Goal: Navigation & Orientation: Find specific page/section

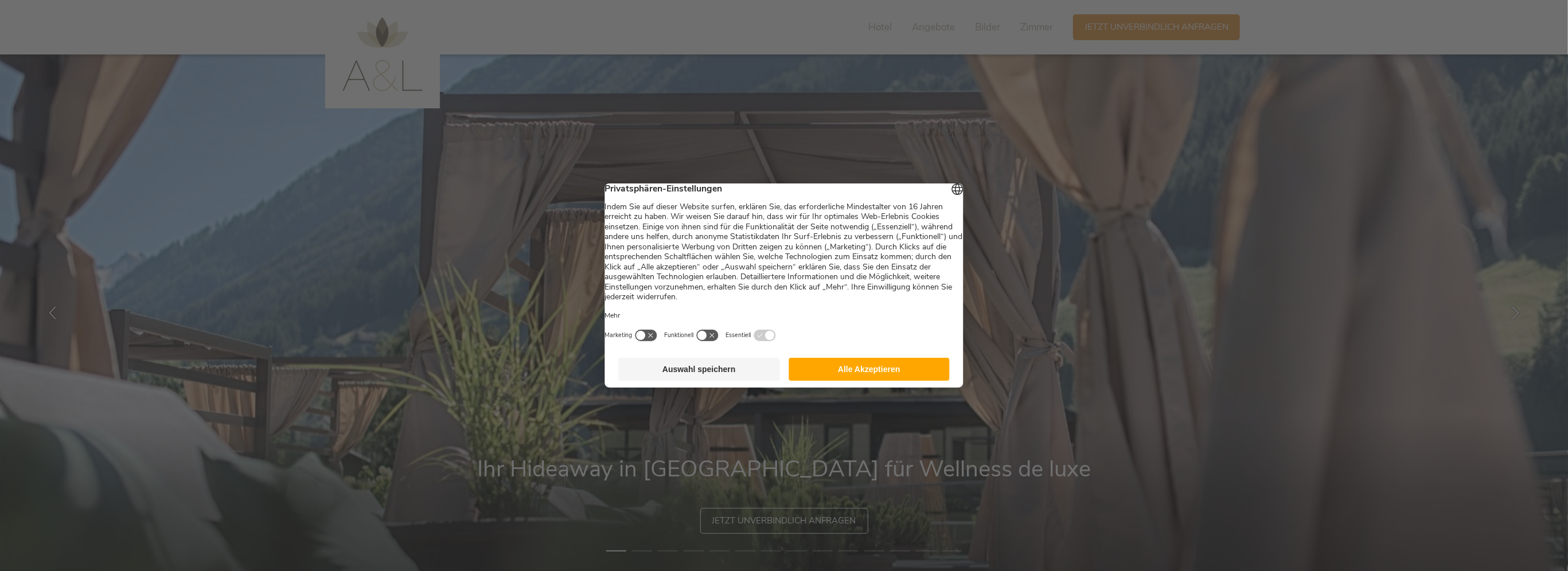
click at [866, 376] on button "Alle Akzeptieren" at bounding box center [868, 369] width 161 height 23
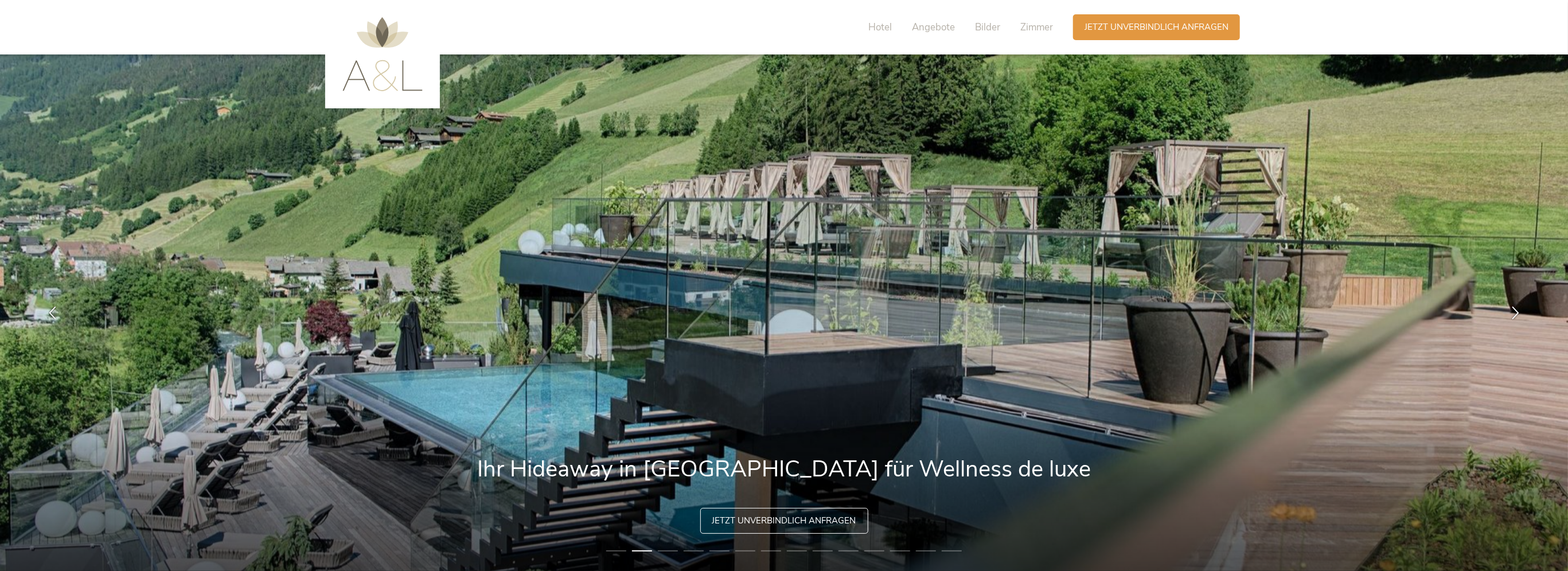
click at [638, 549] on li "2" at bounding box center [642, 551] width 20 height 12
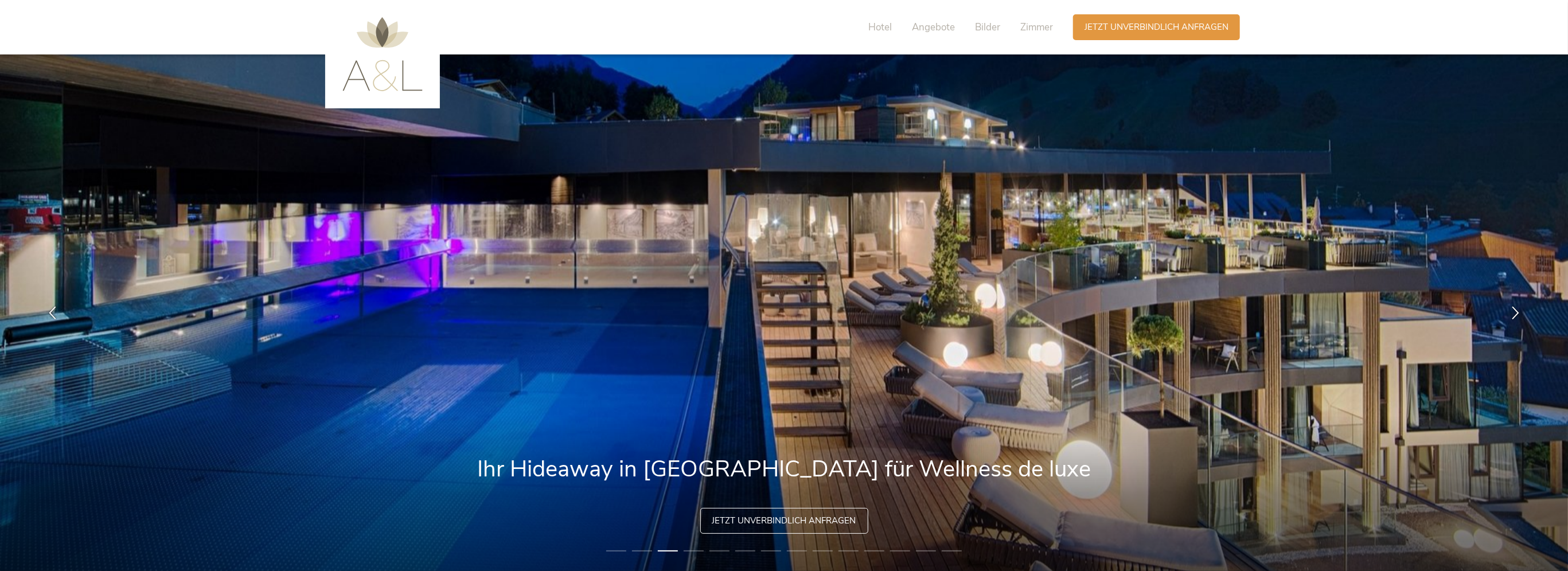
click at [701, 551] on li "4" at bounding box center [693, 551] width 20 height 12
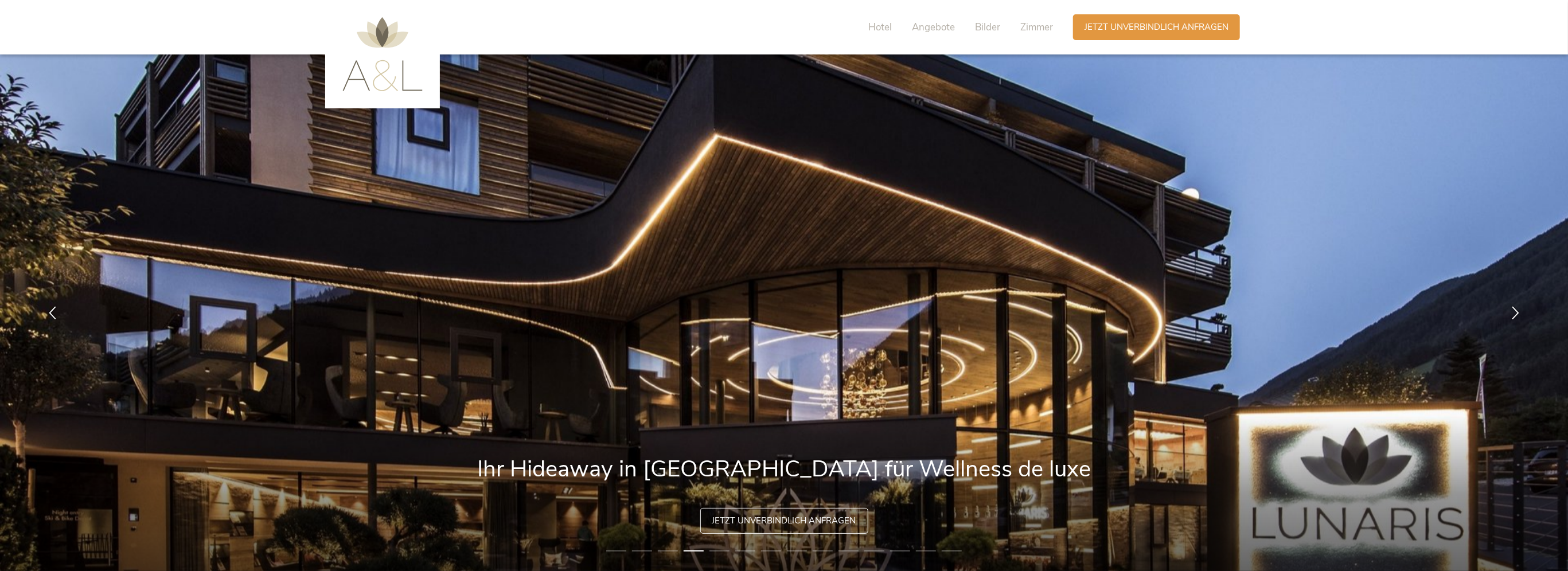
click at [713, 553] on li "5" at bounding box center [719, 551] width 20 height 12
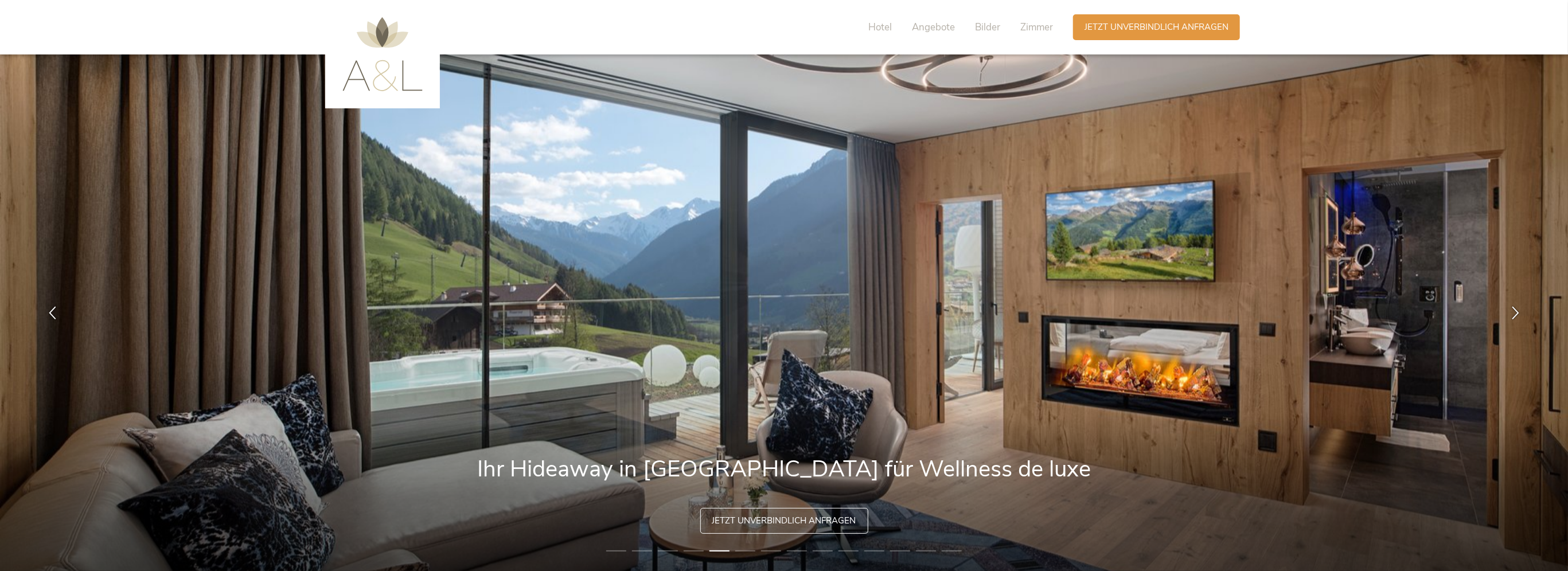
click at [740, 549] on li "6" at bounding box center [745, 551] width 20 height 12
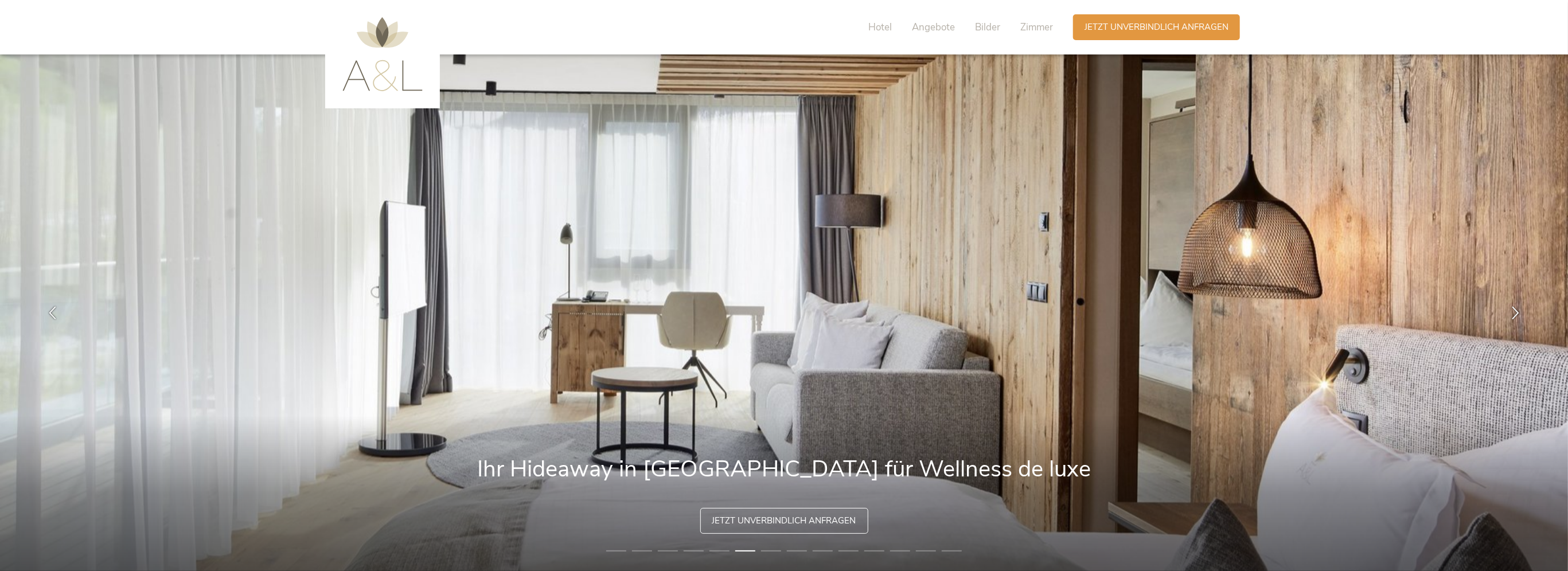
click at [767, 550] on li "7" at bounding box center [771, 551] width 20 height 12
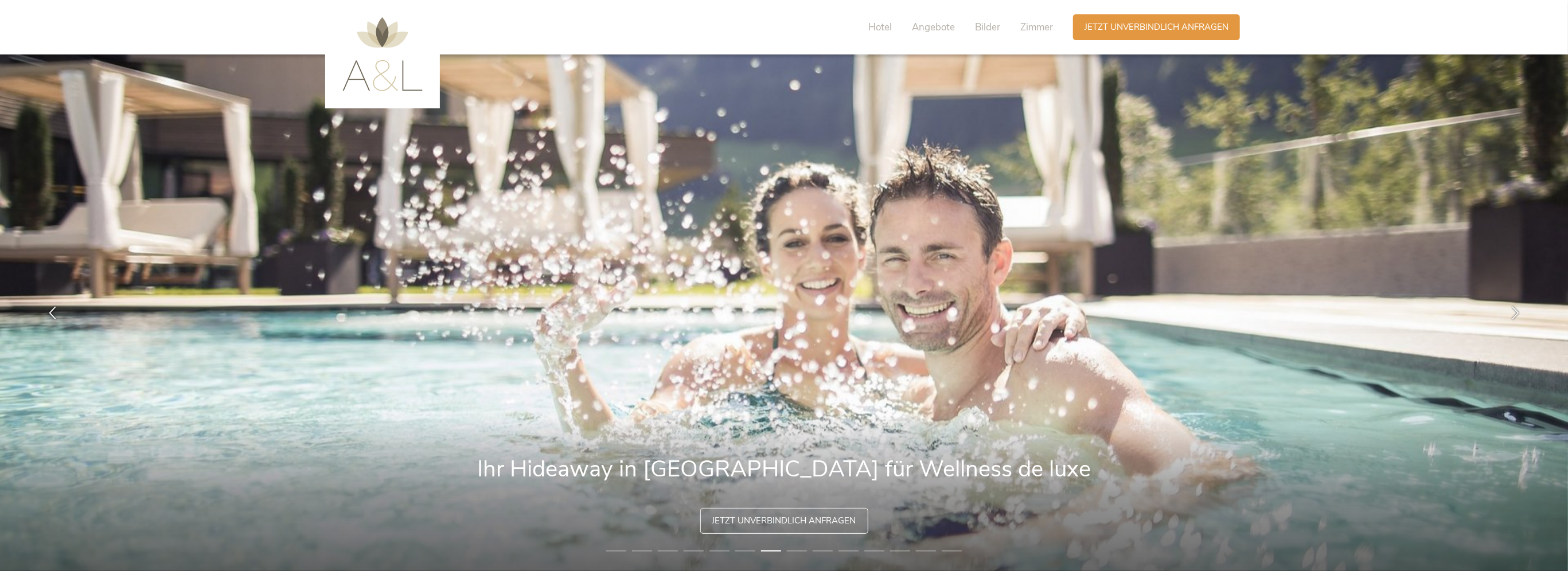
click at [804, 549] on li "8" at bounding box center [796, 551] width 20 height 12
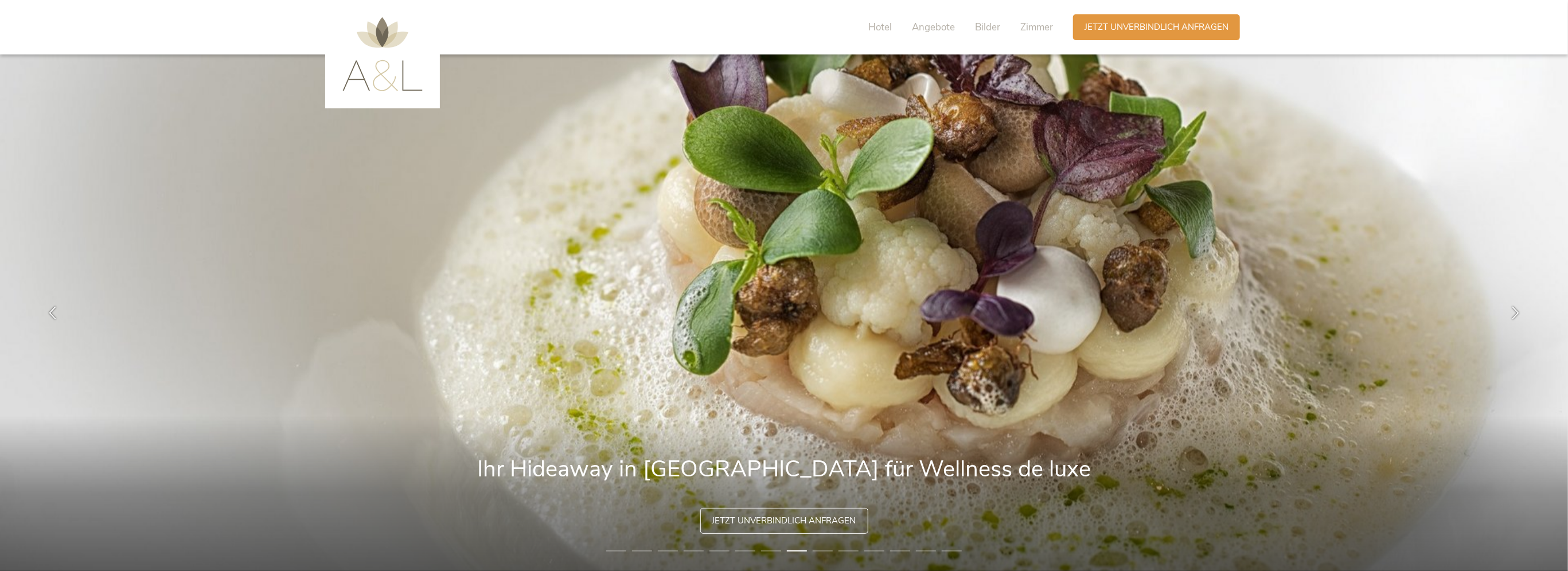
click at [814, 549] on li "9" at bounding box center [822, 551] width 20 height 12
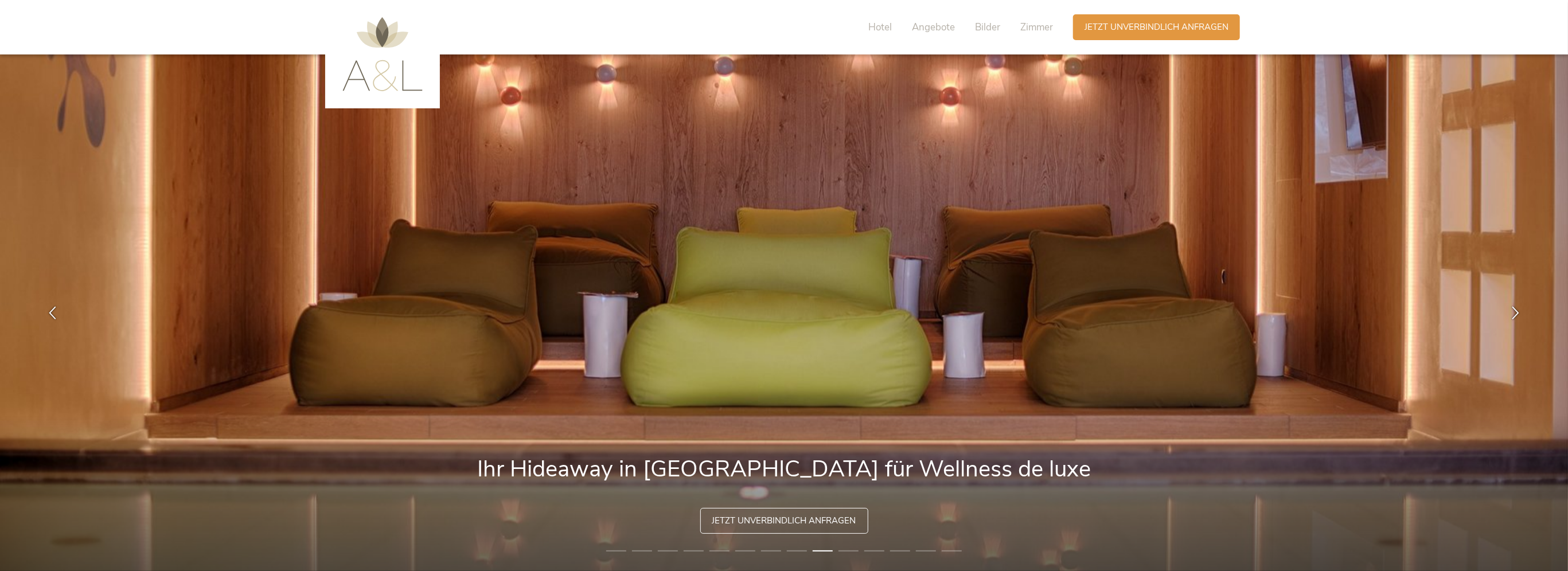
click at [850, 551] on li "10" at bounding box center [848, 551] width 20 height 12
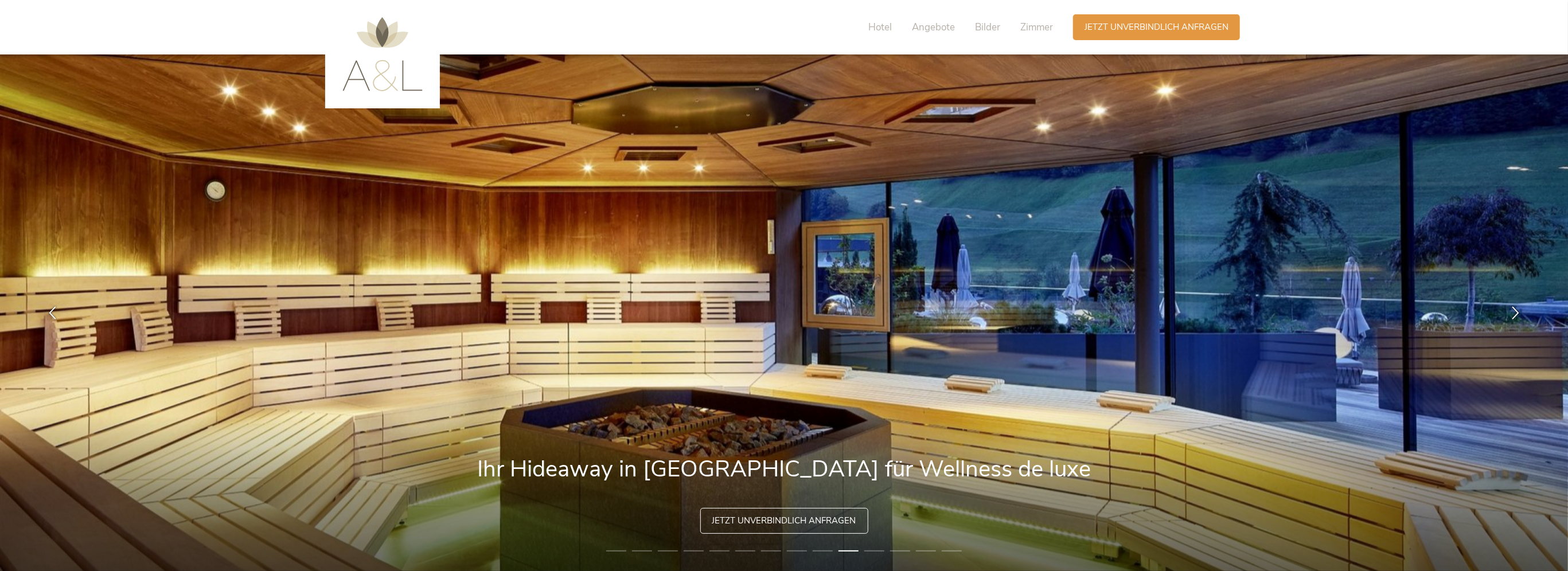
click at [866, 551] on li "11" at bounding box center [874, 551] width 20 height 12
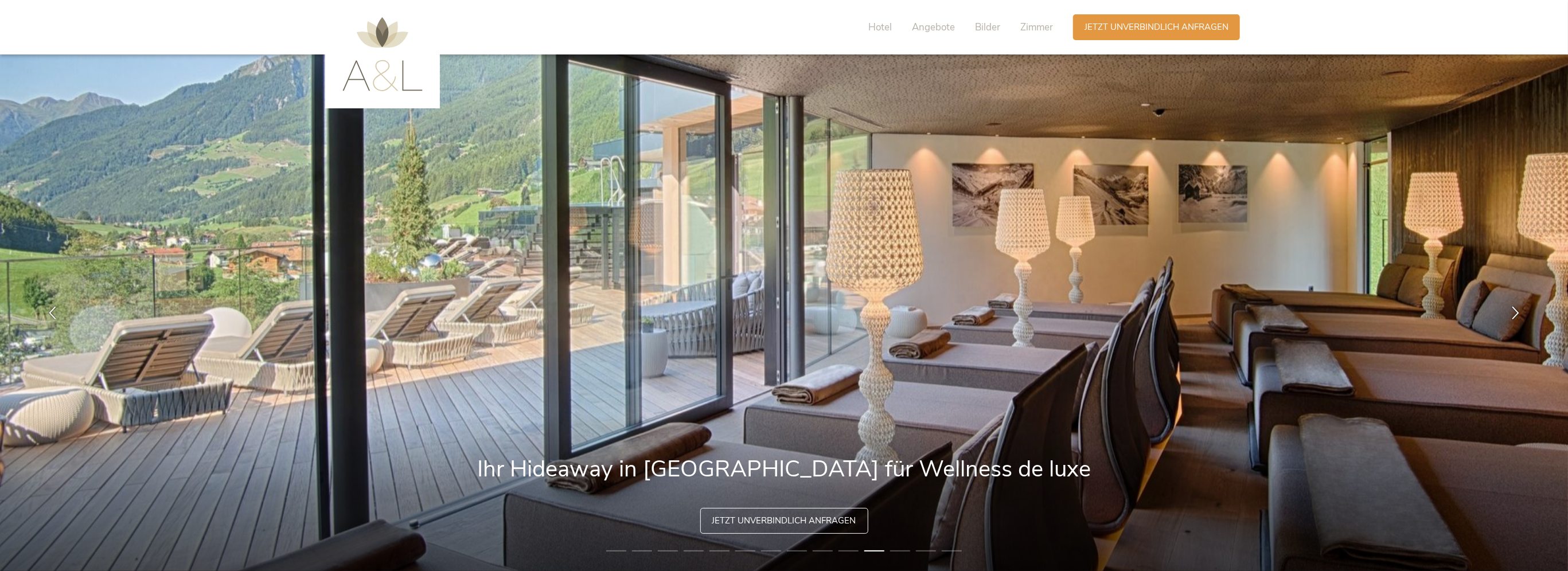
click at [897, 549] on li "12" at bounding box center [900, 551] width 20 height 12
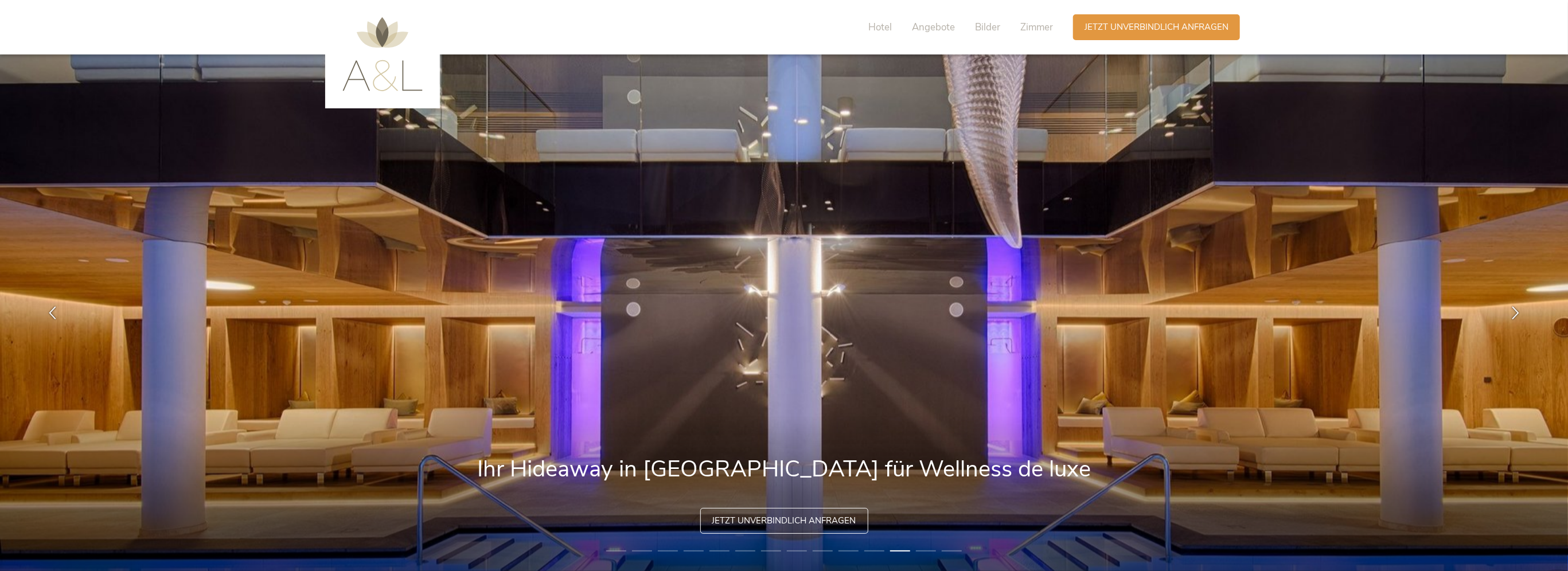
click at [922, 549] on li "13" at bounding box center [926, 551] width 20 height 12
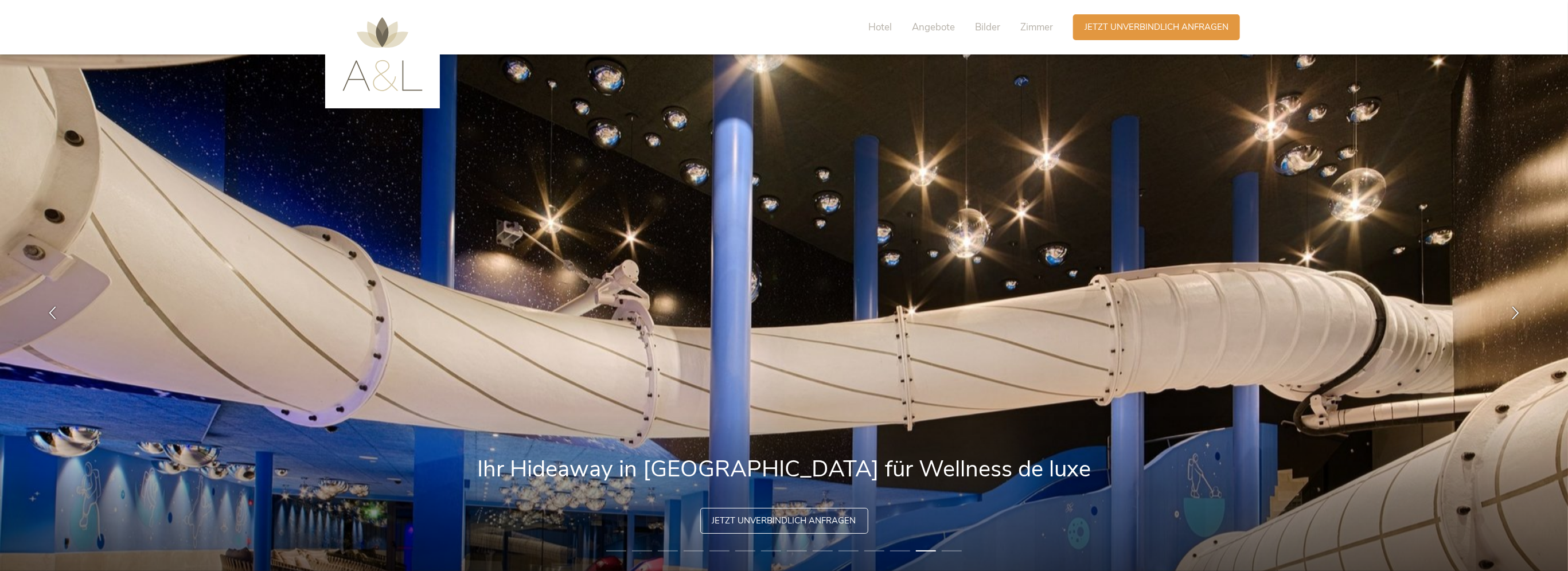
click at [945, 554] on li "14" at bounding box center [952, 551] width 20 height 12
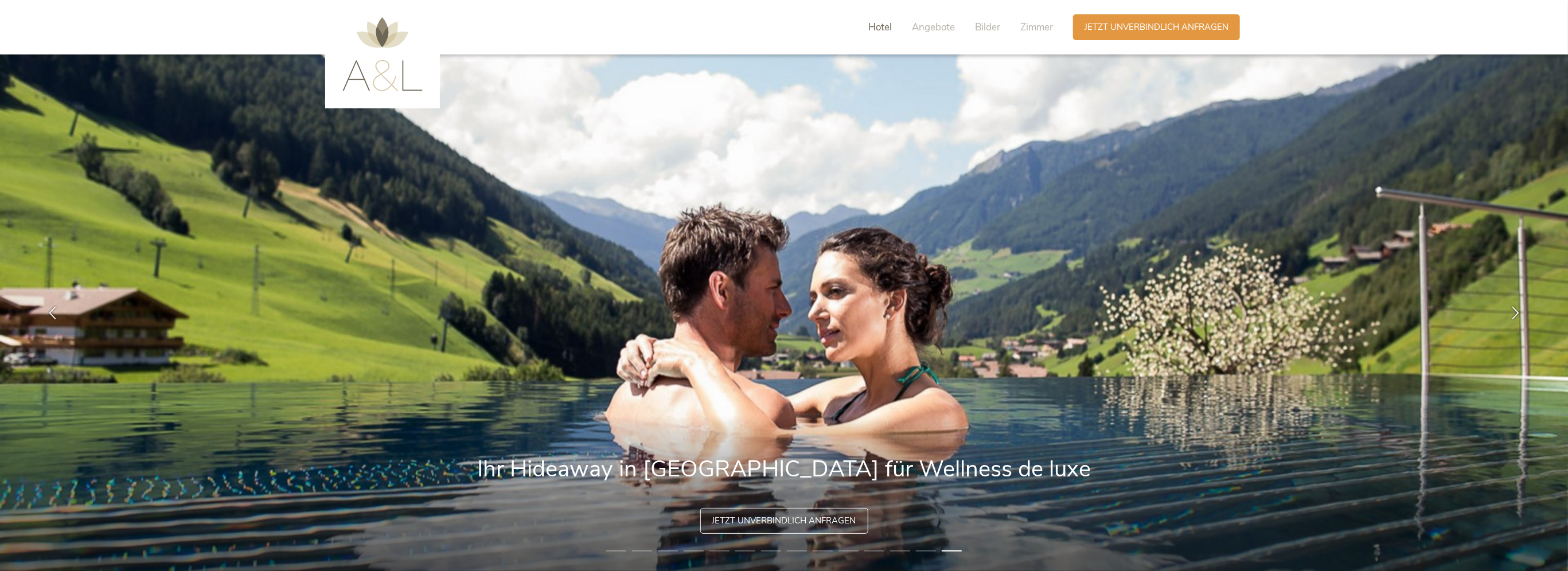
click at [883, 28] on span "Hotel" at bounding box center [880, 26] width 23 height 13
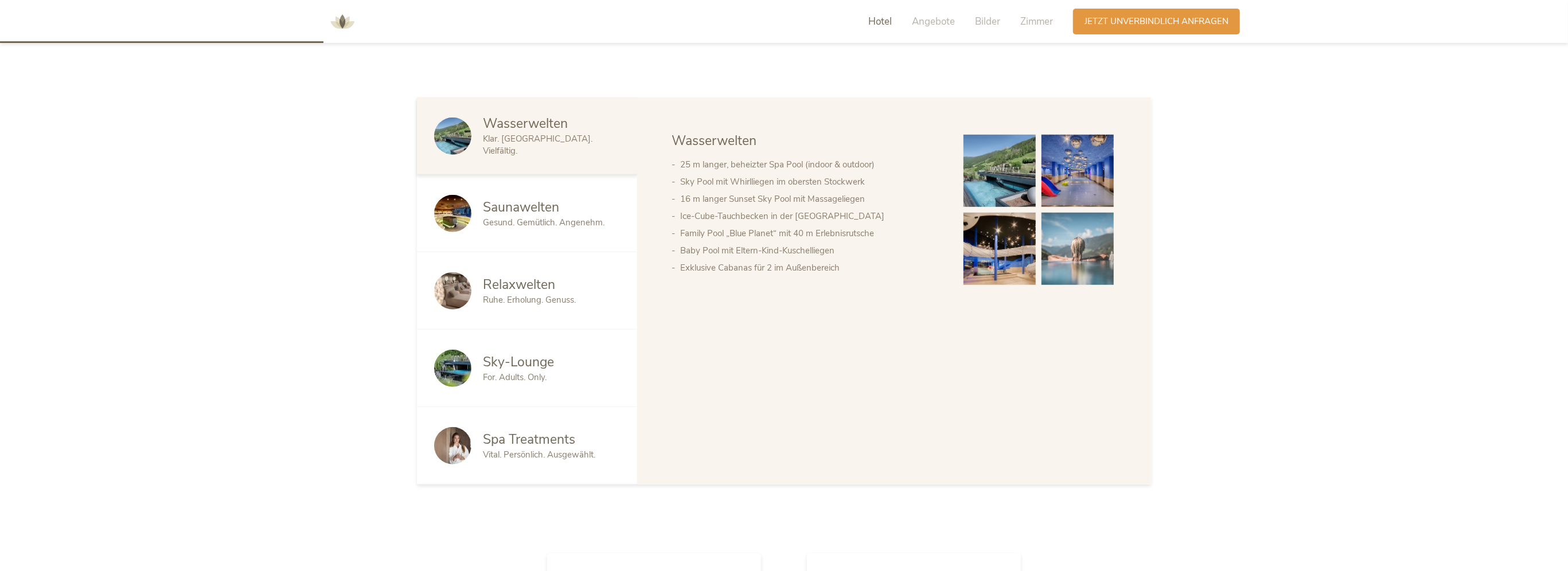
scroll to position [724, 0]
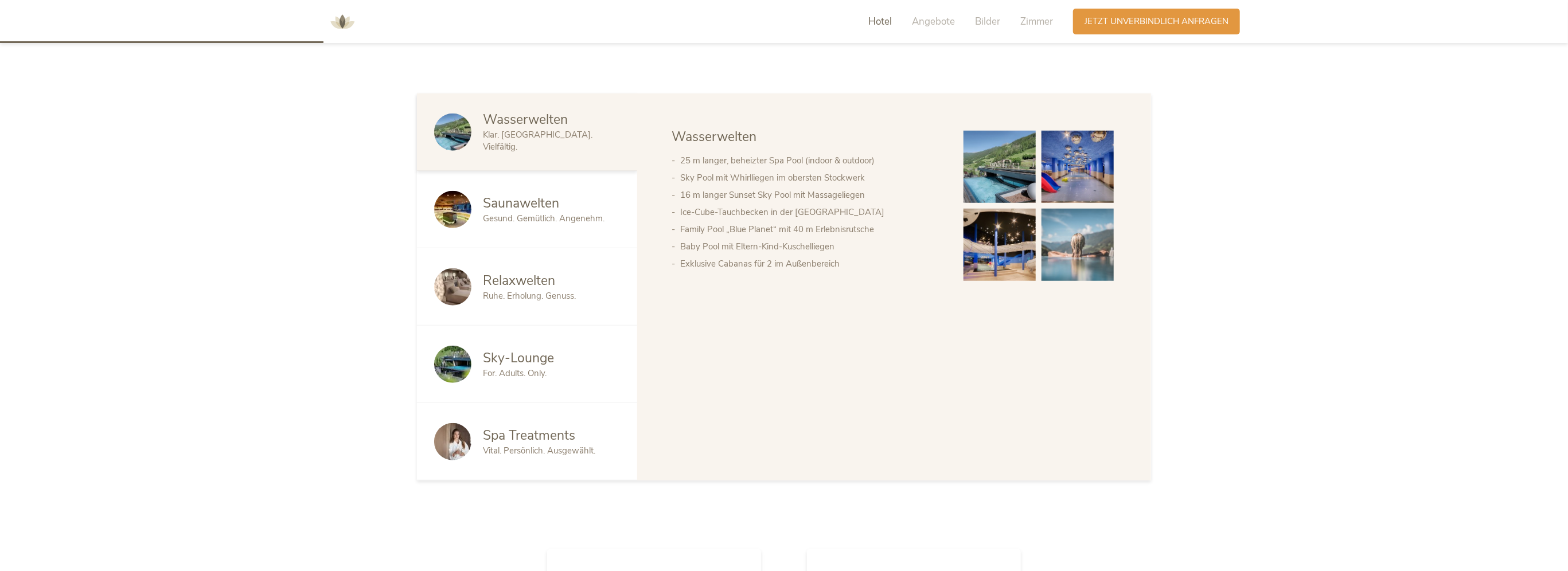
click at [494, 362] on span "Sky-Lounge" at bounding box center [518, 358] width 71 height 18
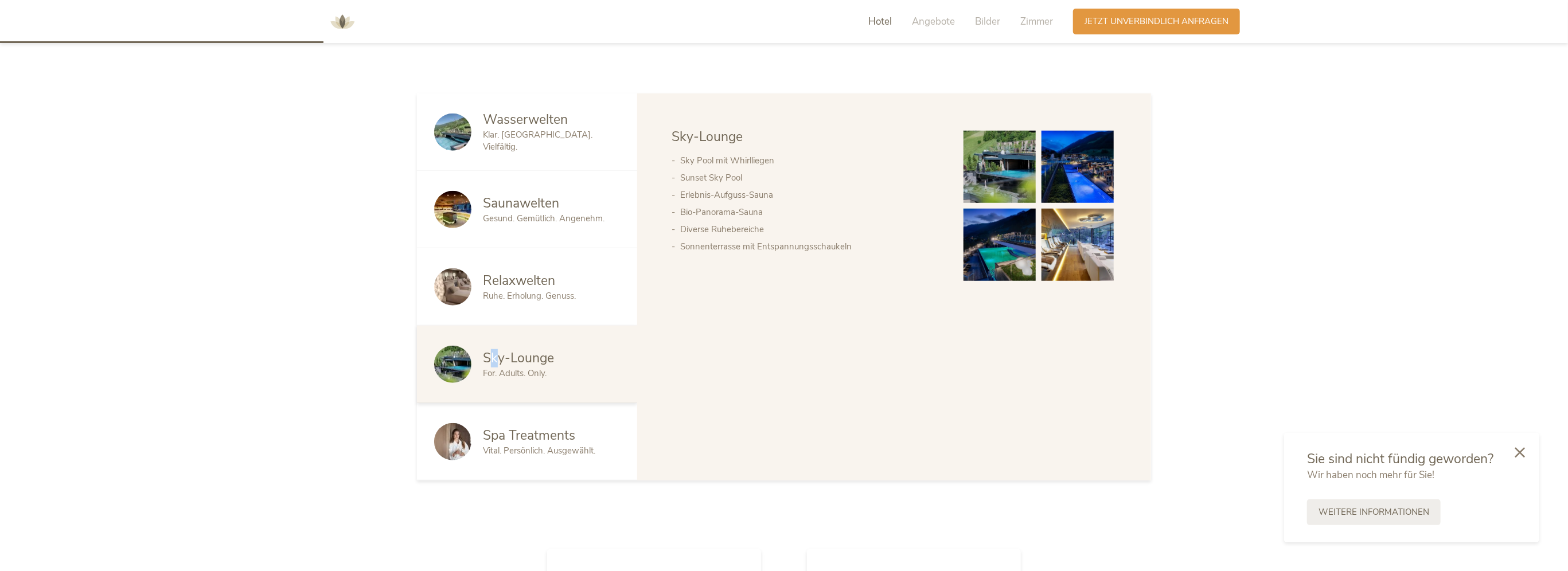
click at [1002, 199] on img at bounding box center [999, 166] width 72 height 72
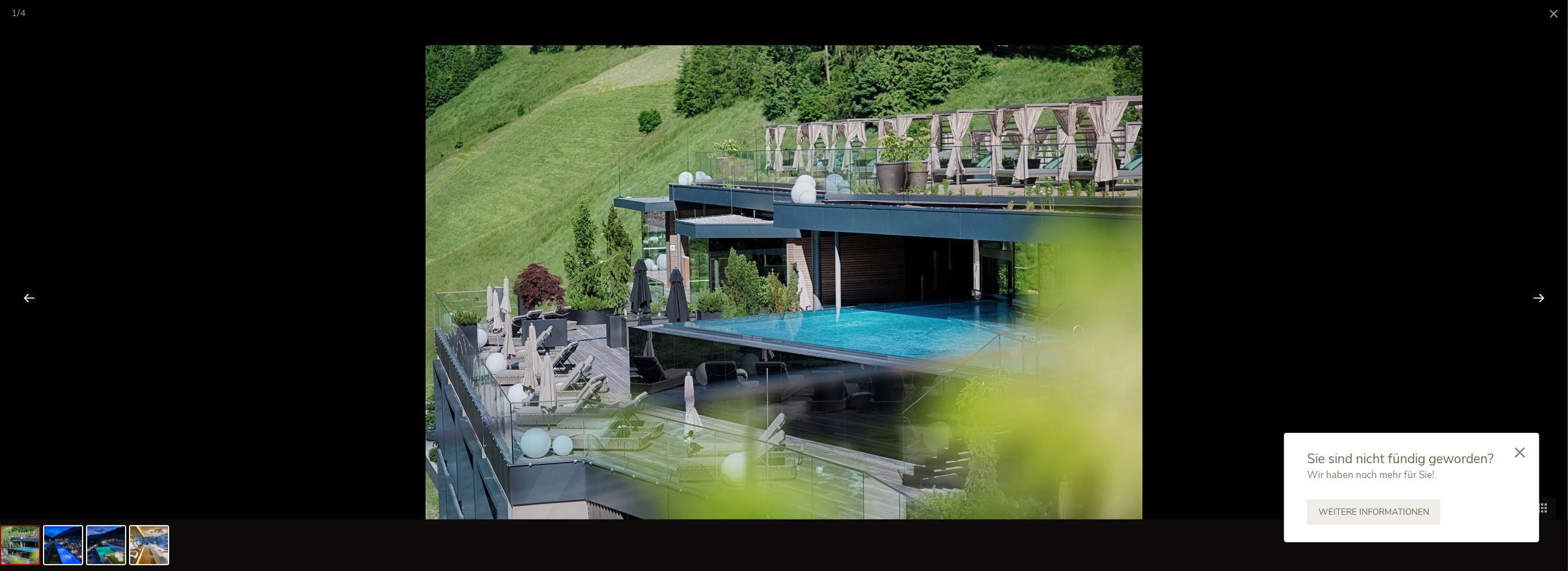
click at [1535, 296] on div at bounding box center [1538, 298] width 36 height 36
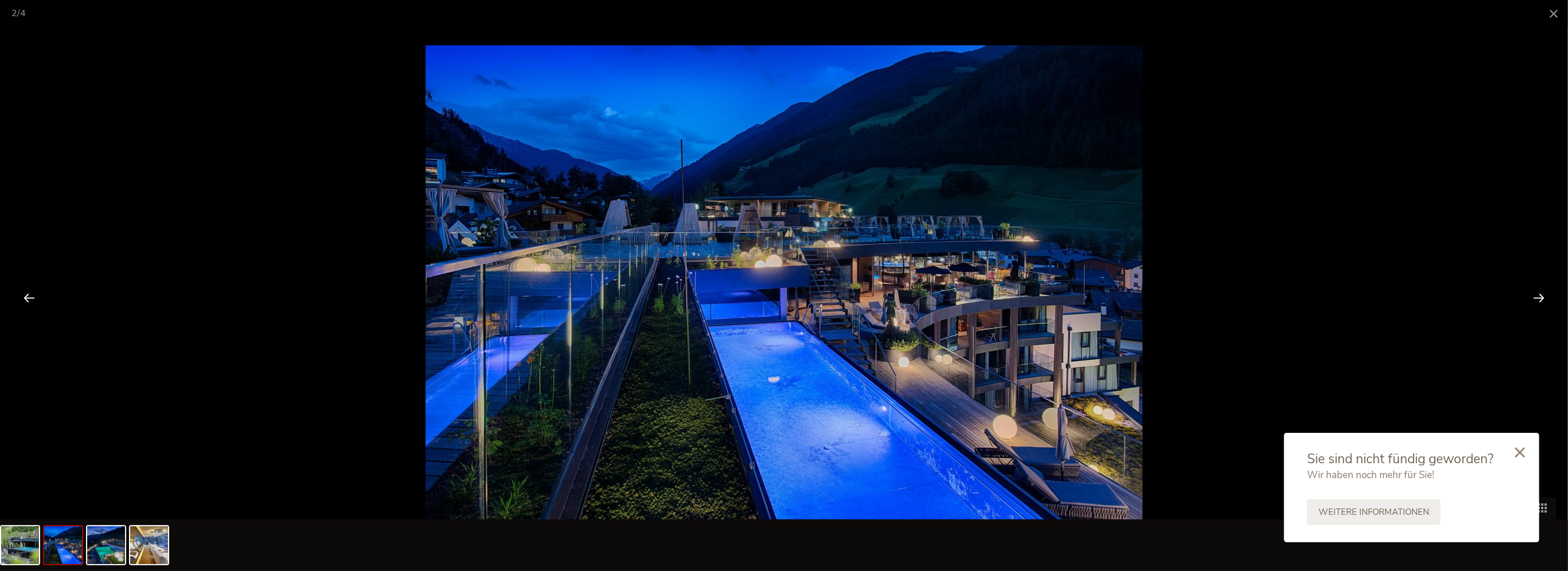
click at [1535, 296] on div at bounding box center [1538, 298] width 36 height 36
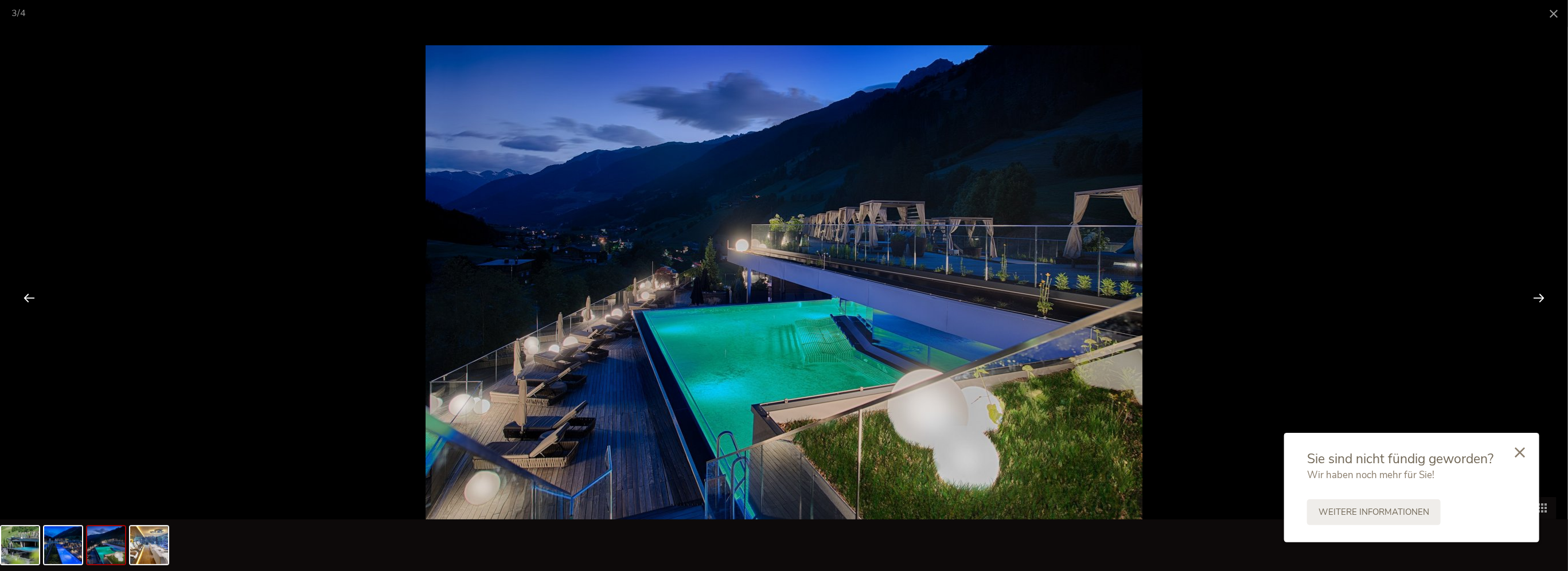
click at [1535, 296] on div at bounding box center [1538, 298] width 36 height 36
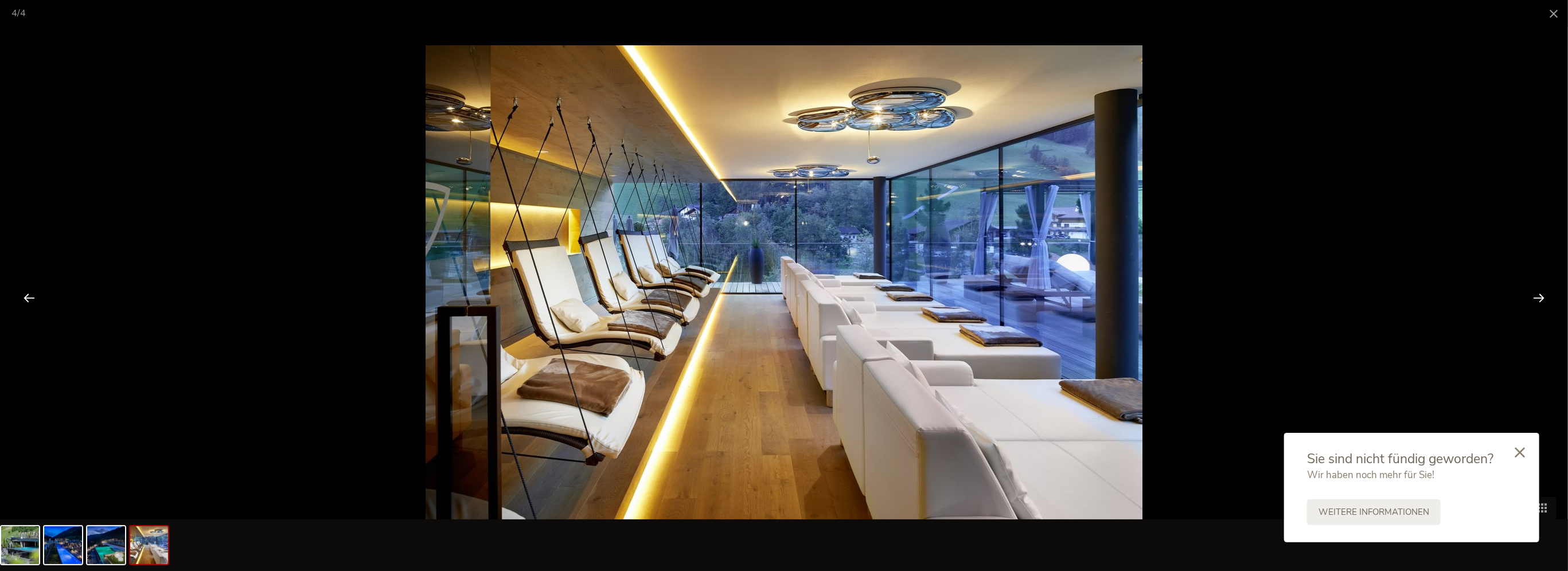
click at [1535, 296] on div at bounding box center [1538, 298] width 36 height 36
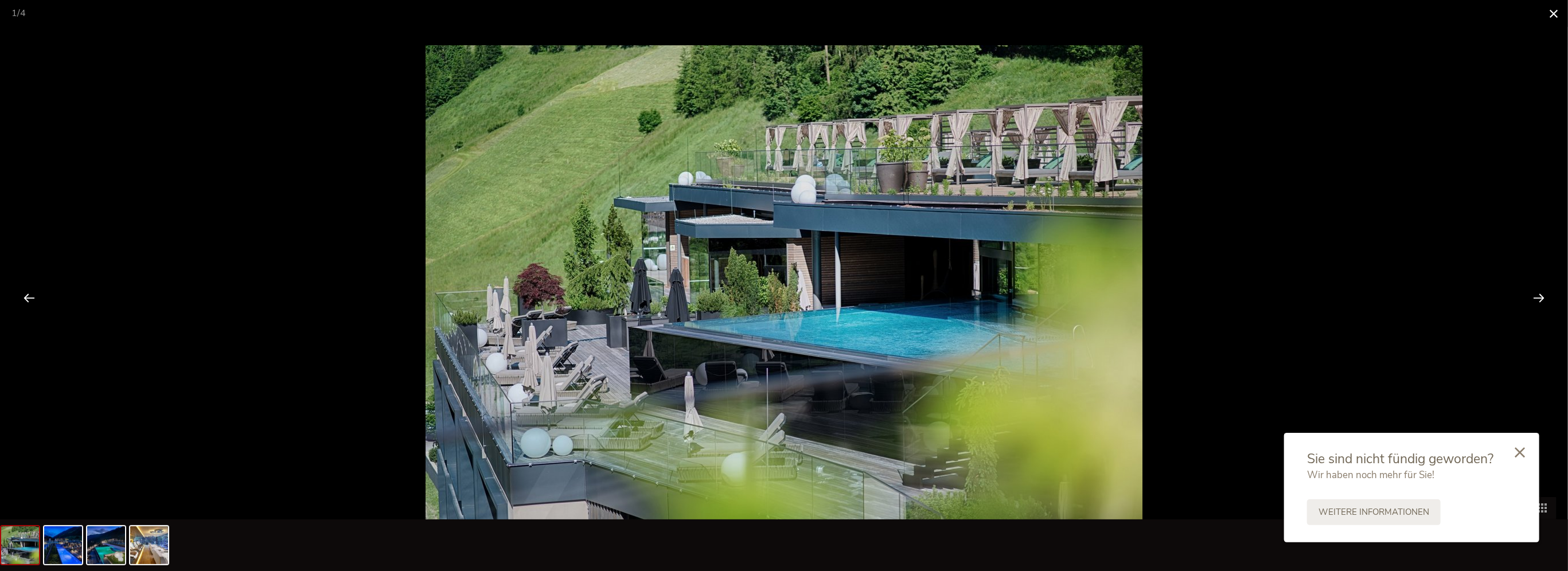
click at [1555, 12] on span at bounding box center [1553, 14] width 29 height 27
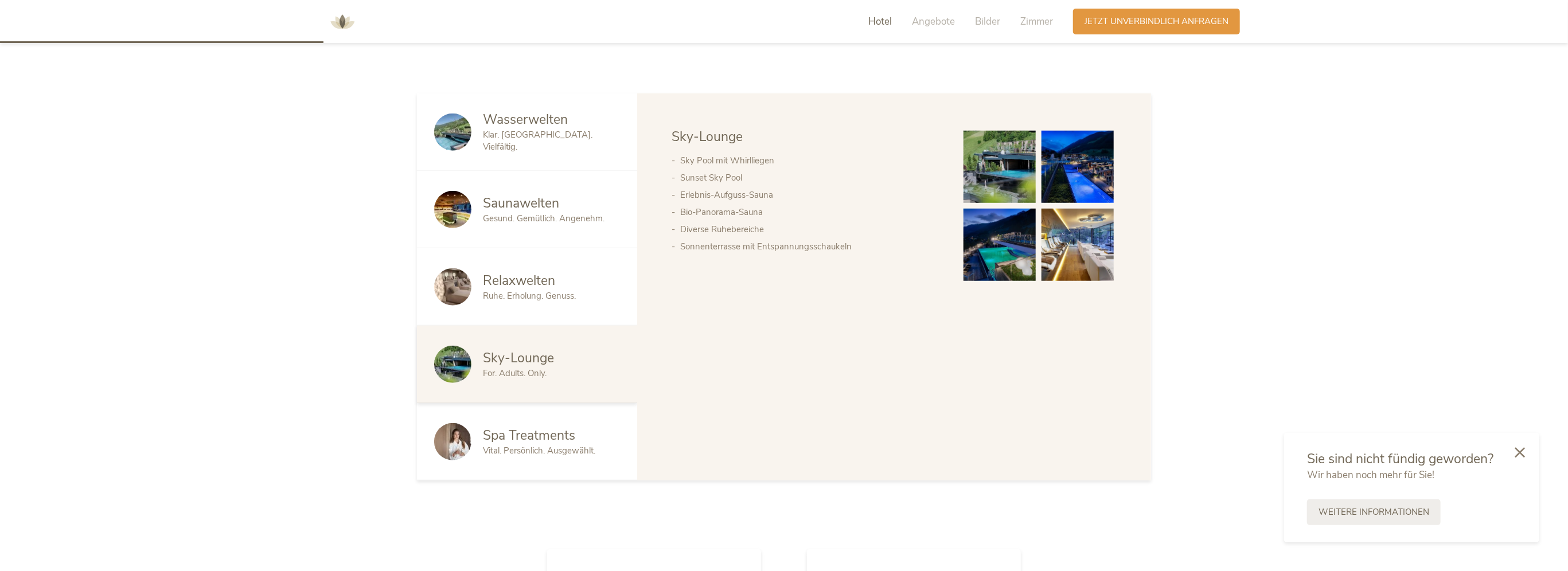
click at [528, 137] on span "Klar. [GEOGRAPHIC_DATA]. Vielfältig." at bounding box center [537, 140] width 110 height 23
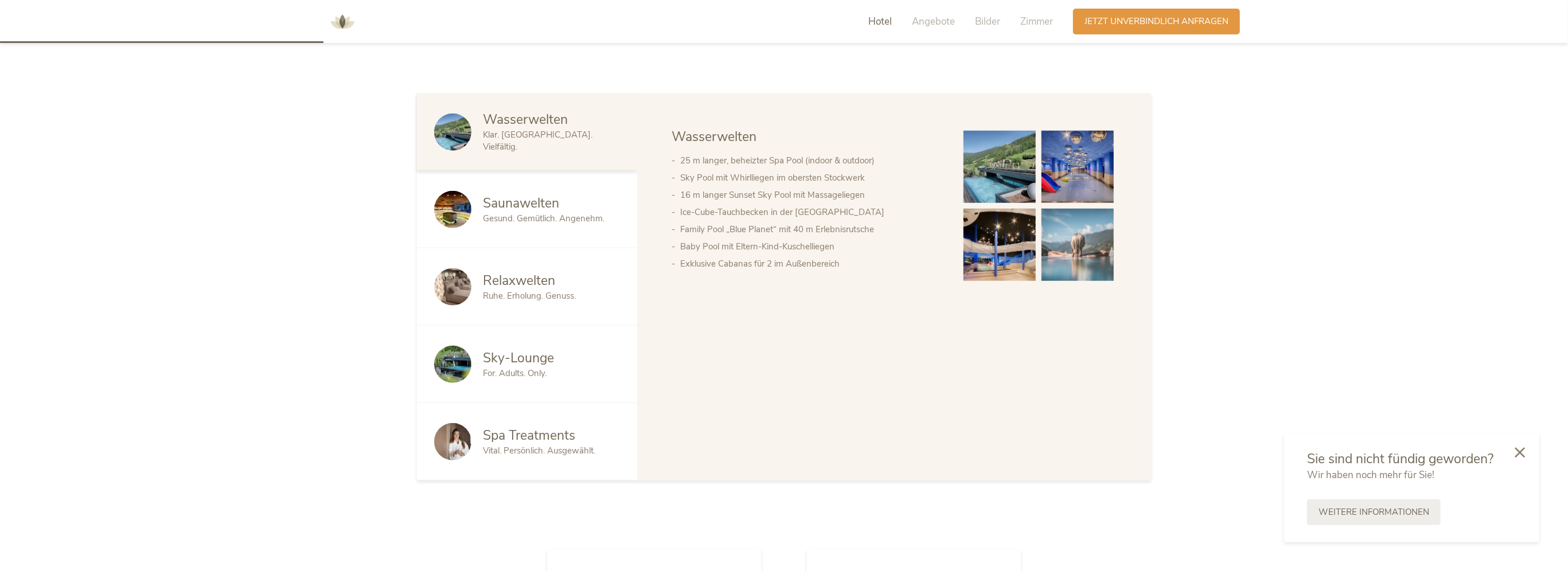
click at [1064, 258] on img at bounding box center [1077, 245] width 72 height 72
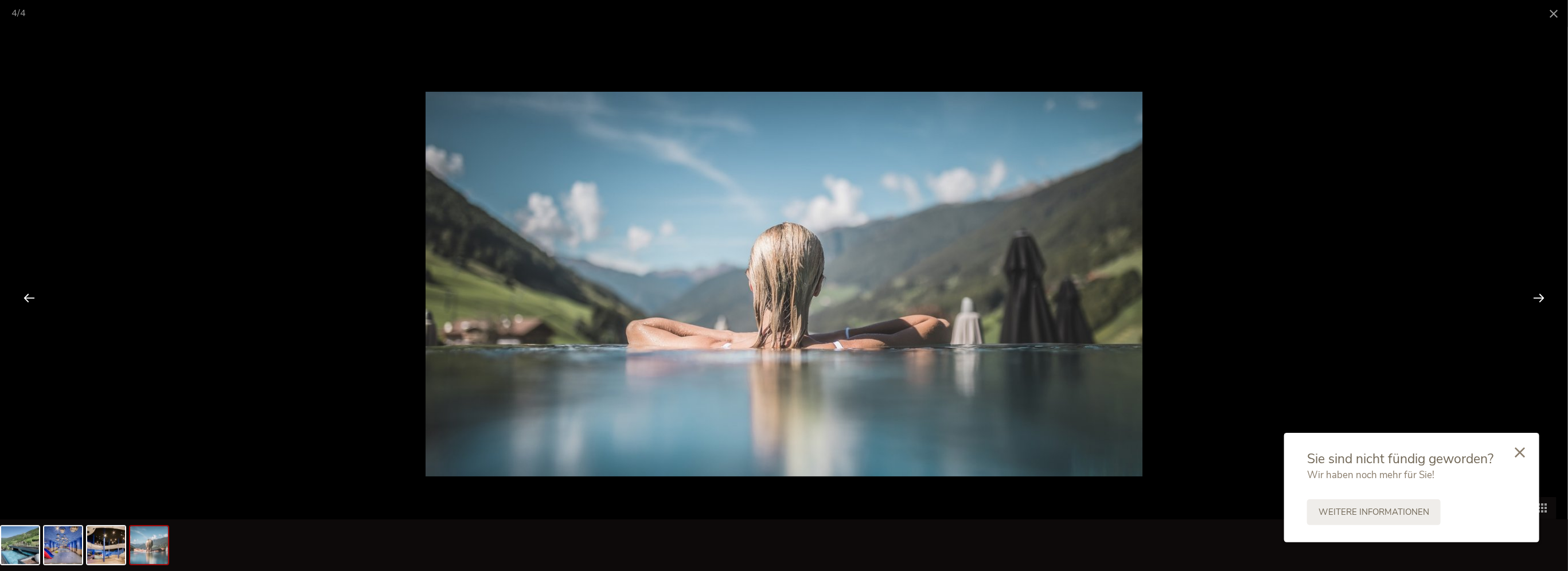
click at [1539, 296] on div at bounding box center [1538, 298] width 36 height 36
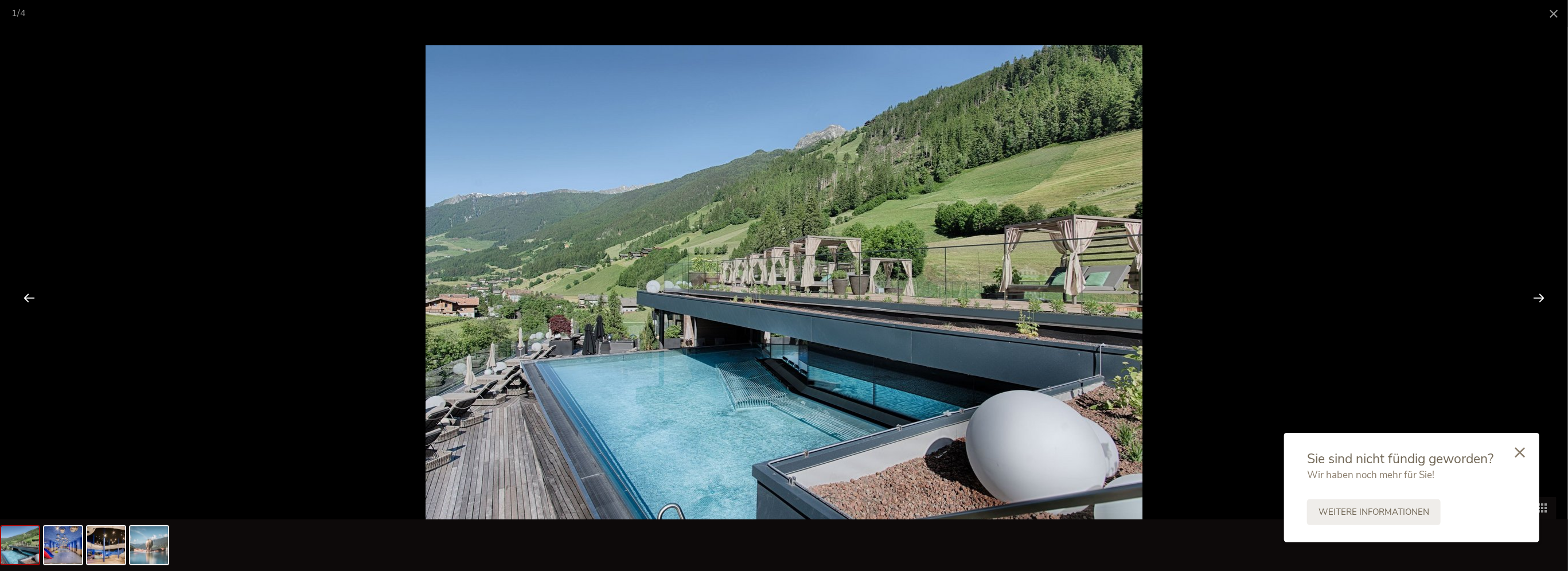
click at [1539, 296] on div at bounding box center [1538, 298] width 36 height 36
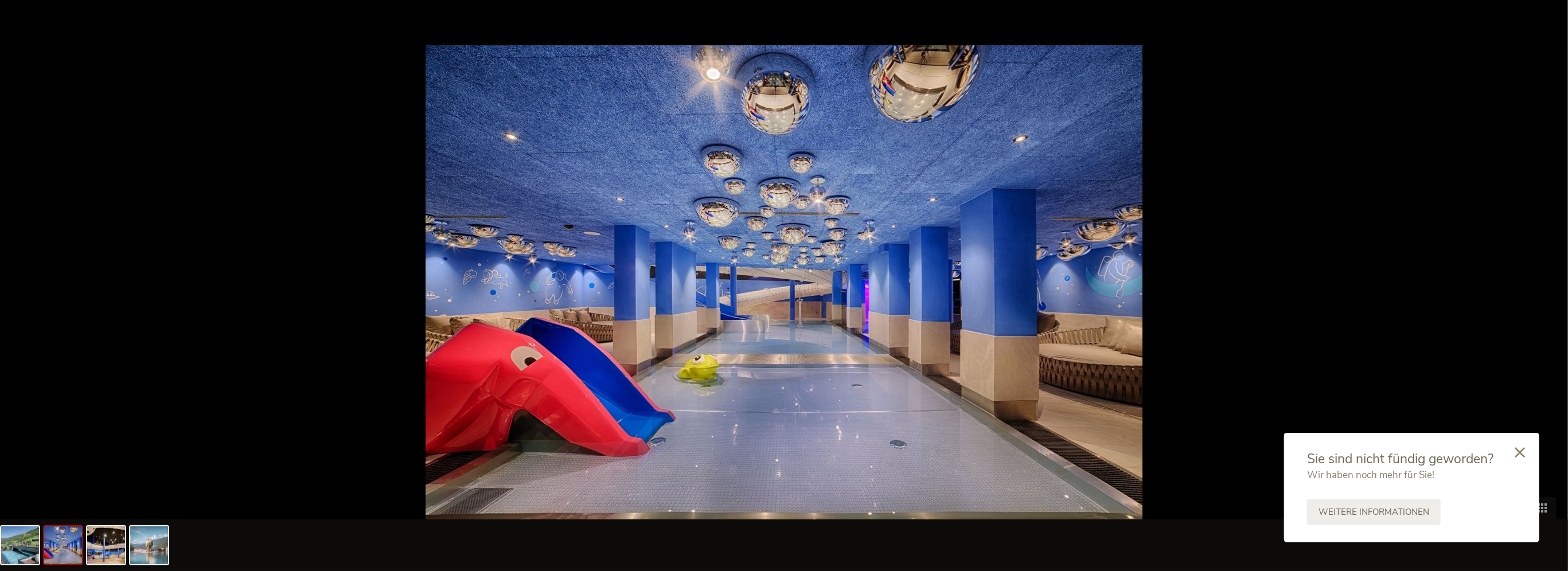
click at [1539, 296] on div at bounding box center [1545, 298] width 36 height 36
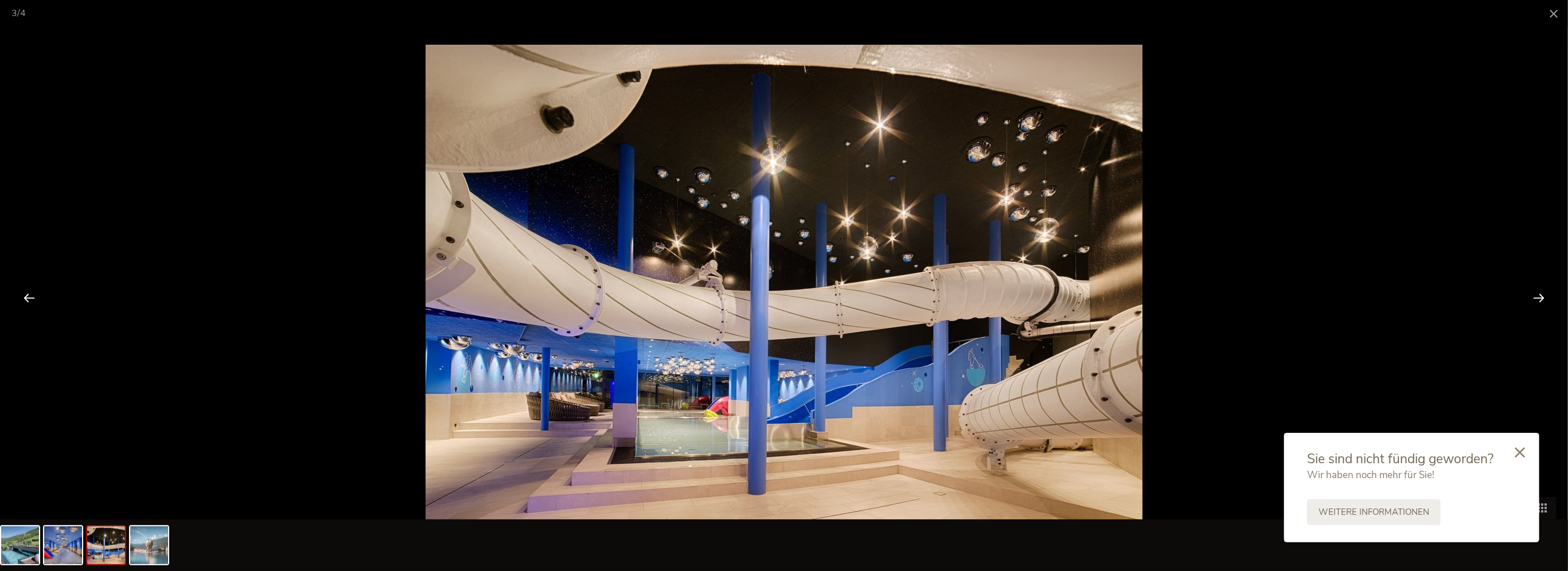
click at [1539, 296] on div at bounding box center [1538, 298] width 36 height 36
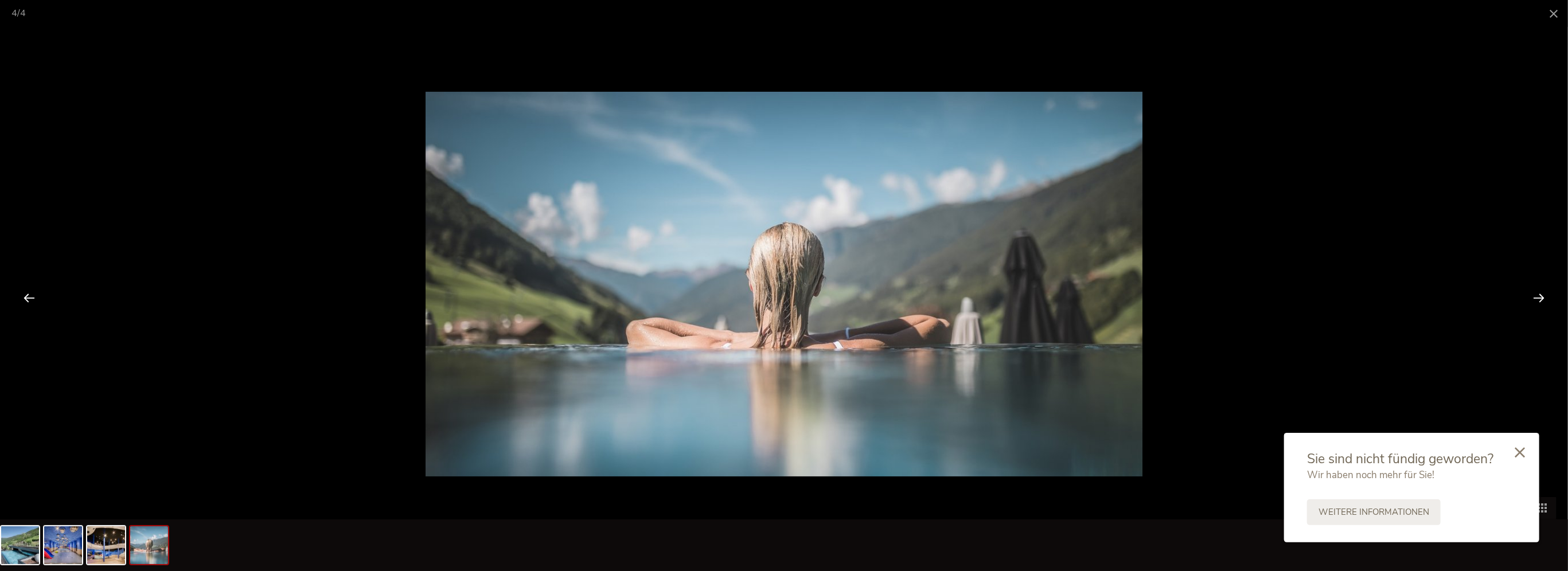
click at [1539, 296] on div at bounding box center [1538, 298] width 36 height 36
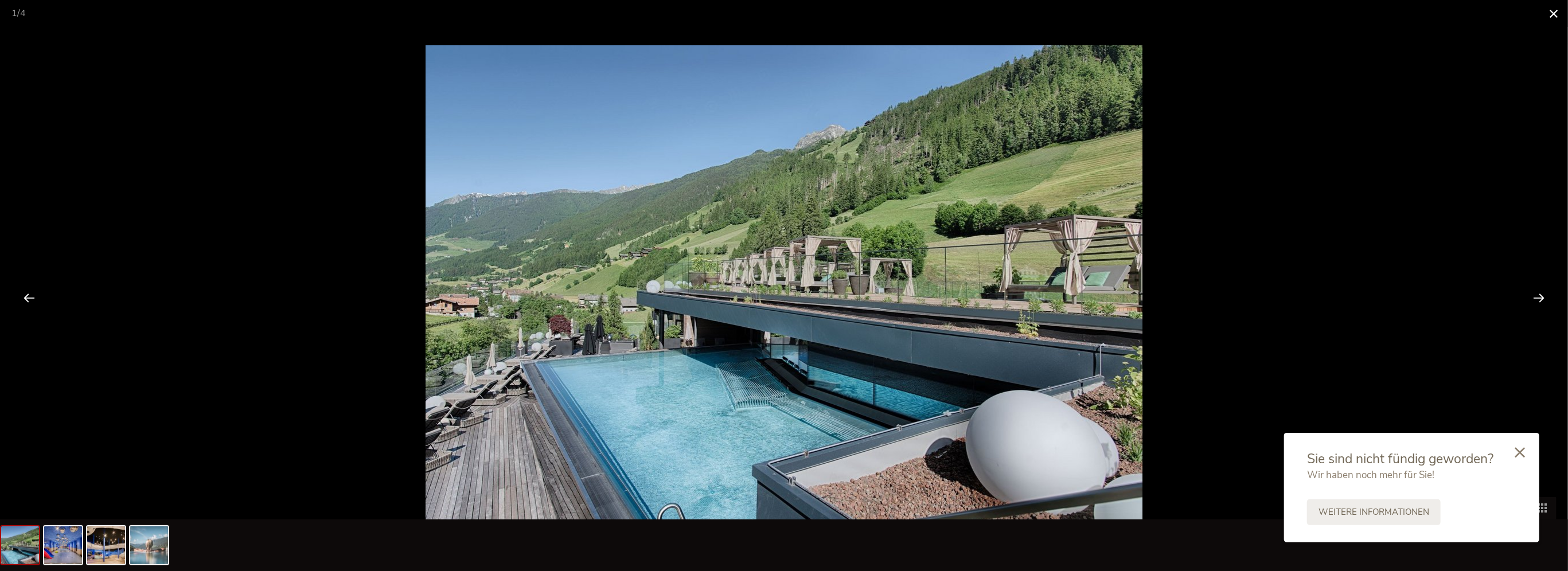
drag, startPoint x: 1552, startPoint y: 11, endPoint x: 1546, endPoint y: 15, distance: 7.2
click at [1552, 12] on span at bounding box center [1553, 14] width 29 height 27
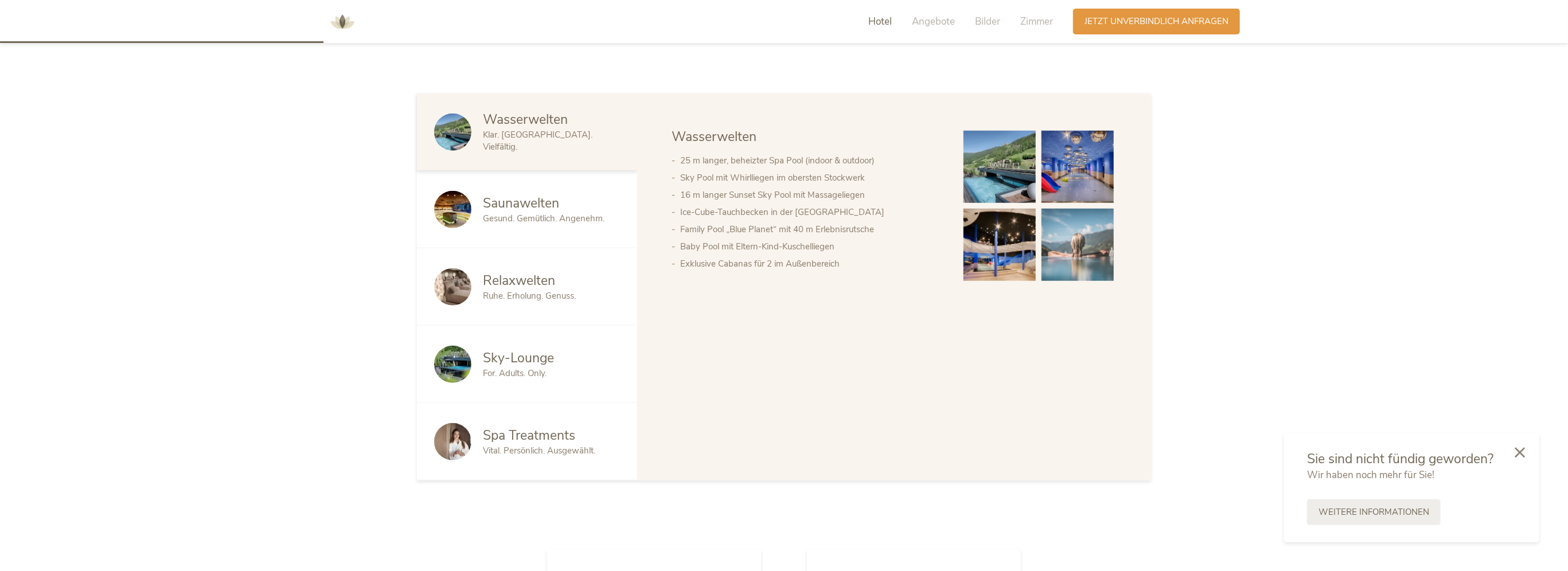
click at [553, 213] on span "Gesund. Gemütlich. Angenehm." at bounding box center [543, 218] width 121 height 12
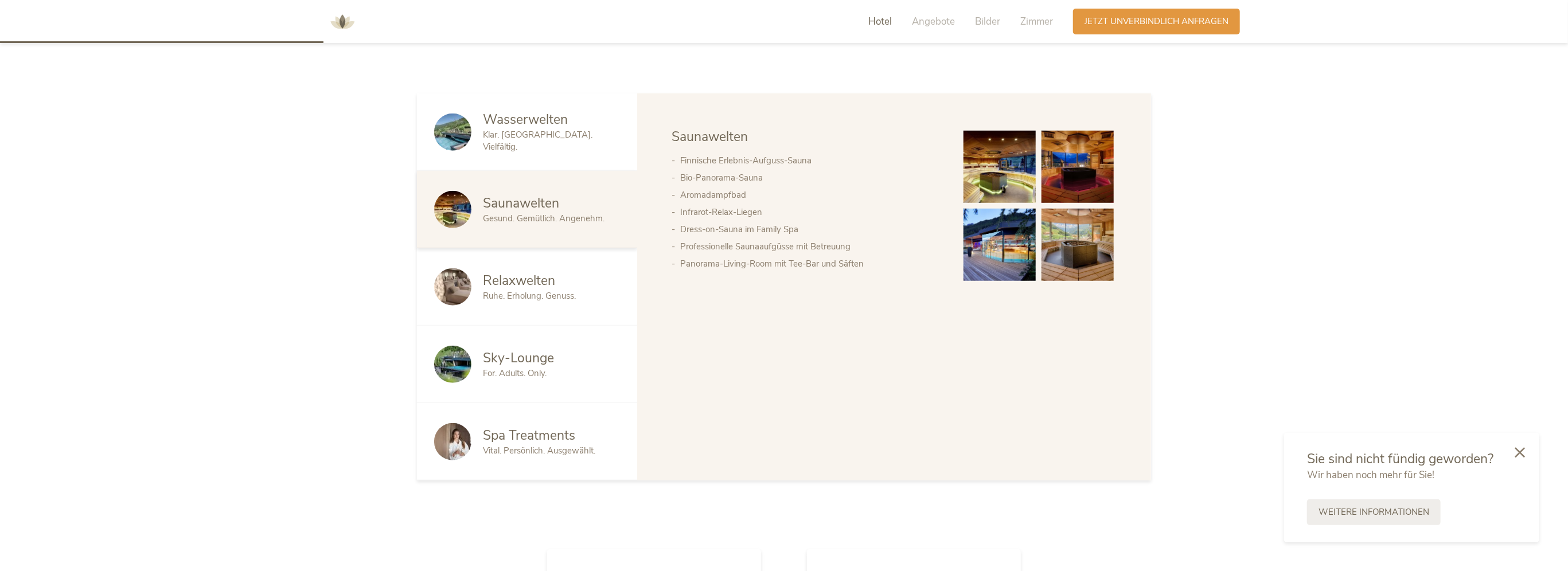
click at [986, 180] on img at bounding box center [999, 166] width 72 height 72
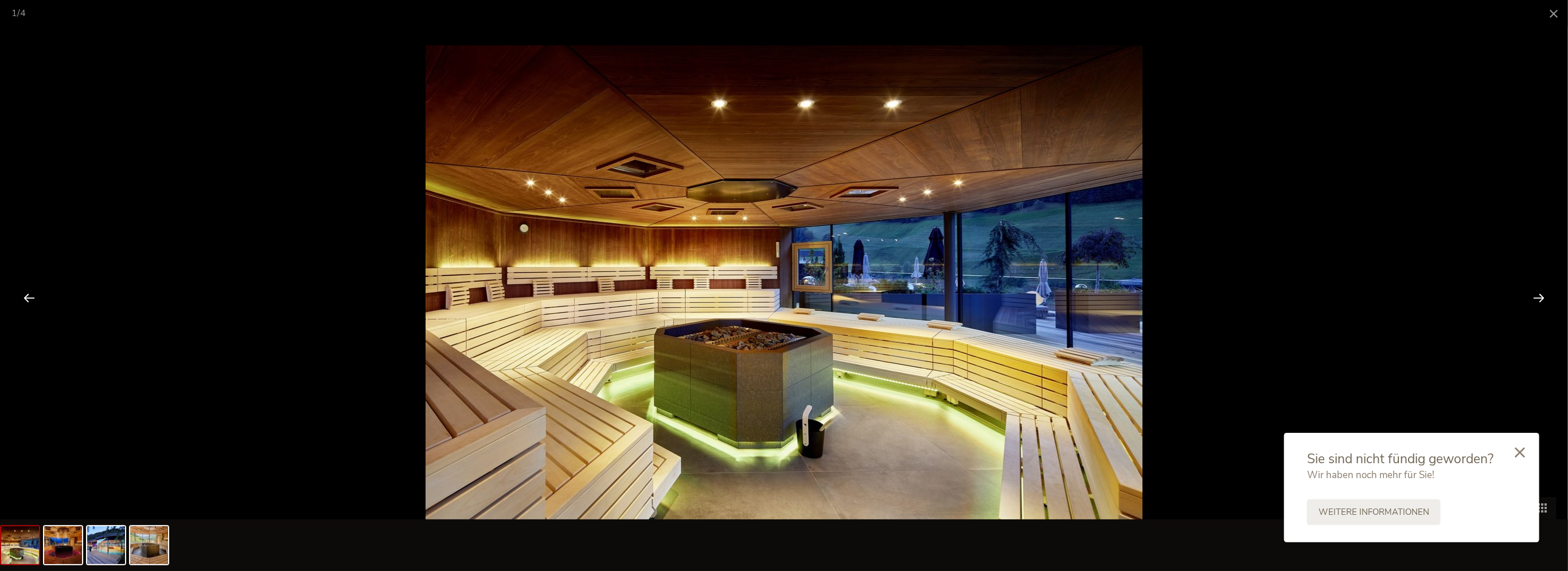
click at [1538, 299] on div at bounding box center [1538, 298] width 36 height 36
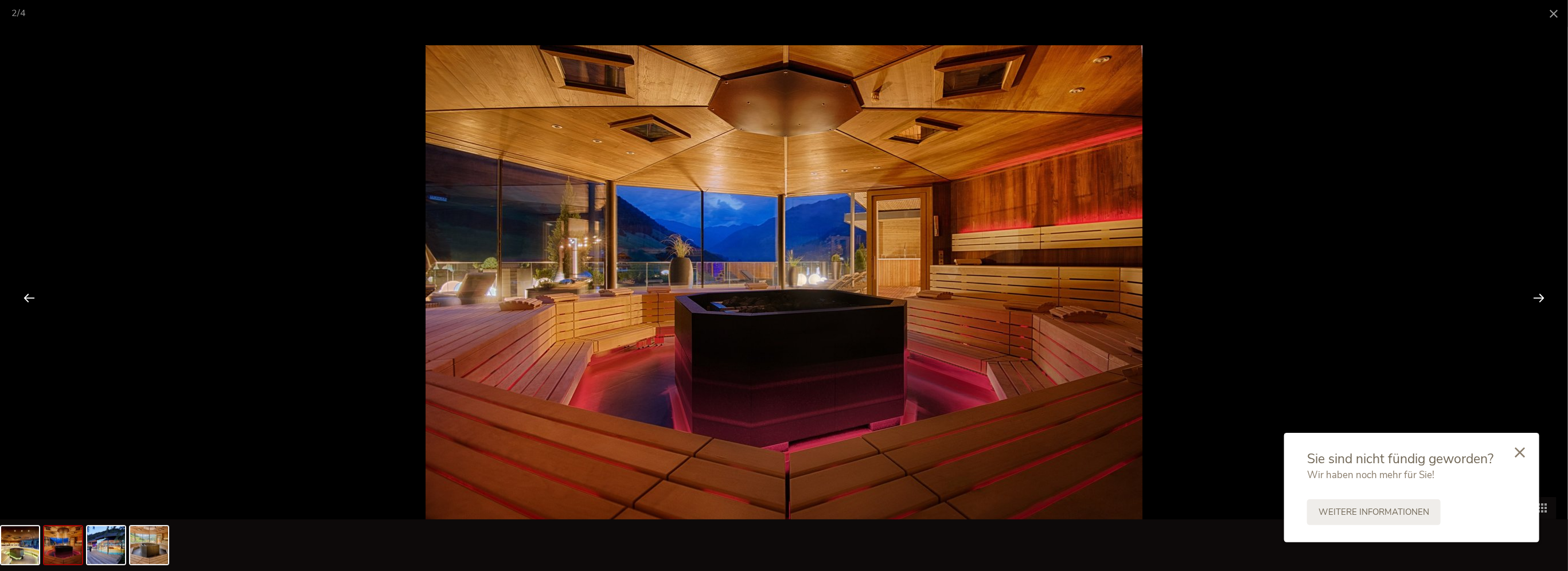
click at [1538, 299] on div at bounding box center [1538, 298] width 36 height 36
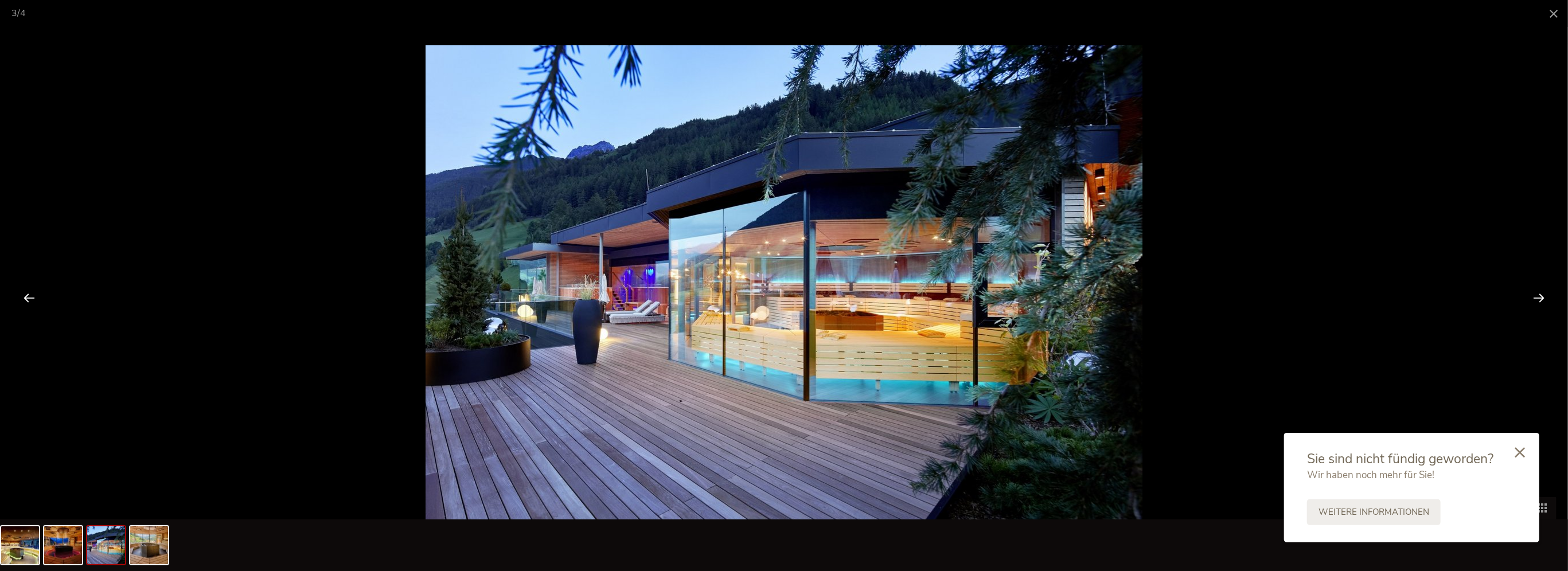
click at [1538, 299] on div at bounding box center [1538, 298] width 36 height 36
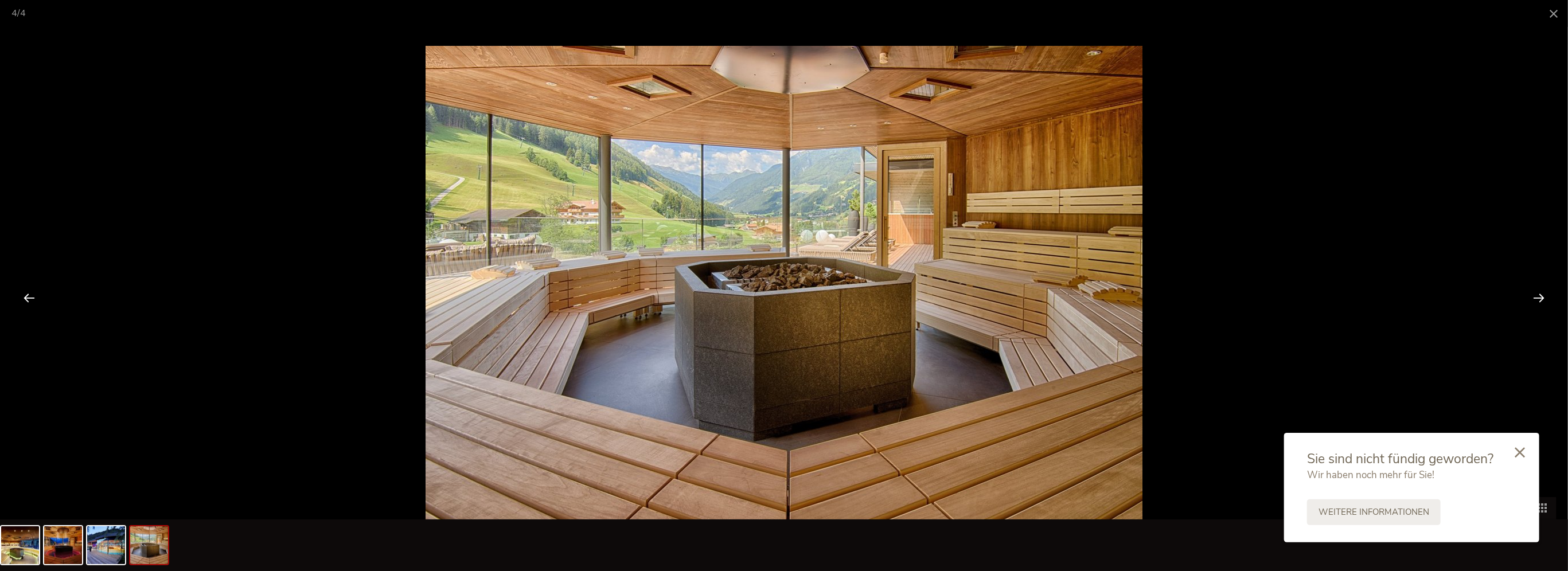
click at [1538, 299] on div at bounding box center [1538, 298] width 36 height 36
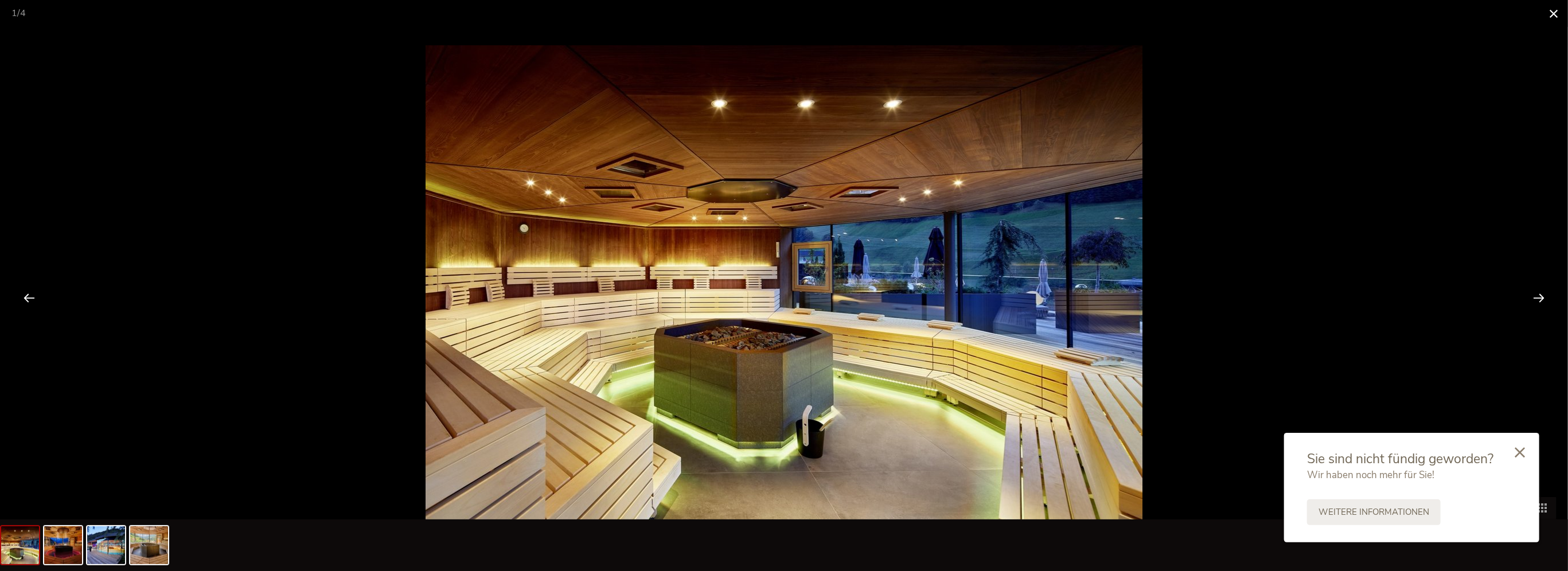
click at [1548, 16] on span at bounding box center [1553, 14] width 29 height 27
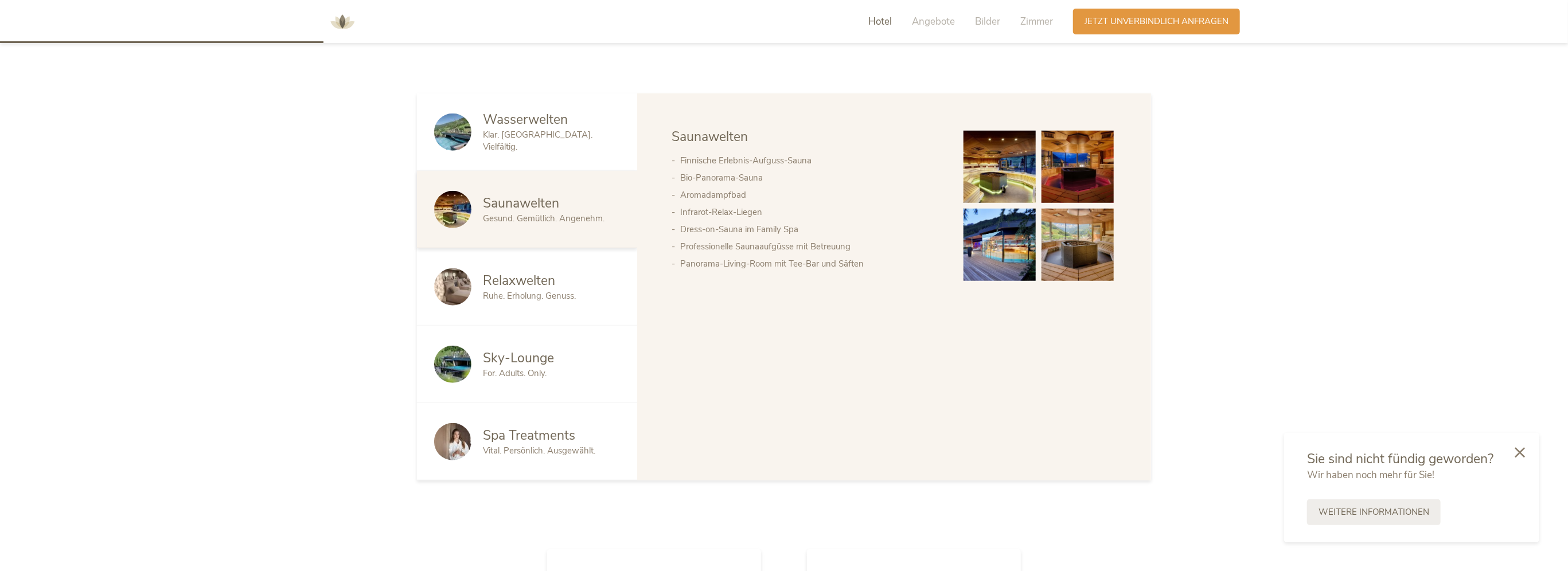
click at [885, 23] on span "Hotel" at bounding box center [880, 21] width 23 height 13
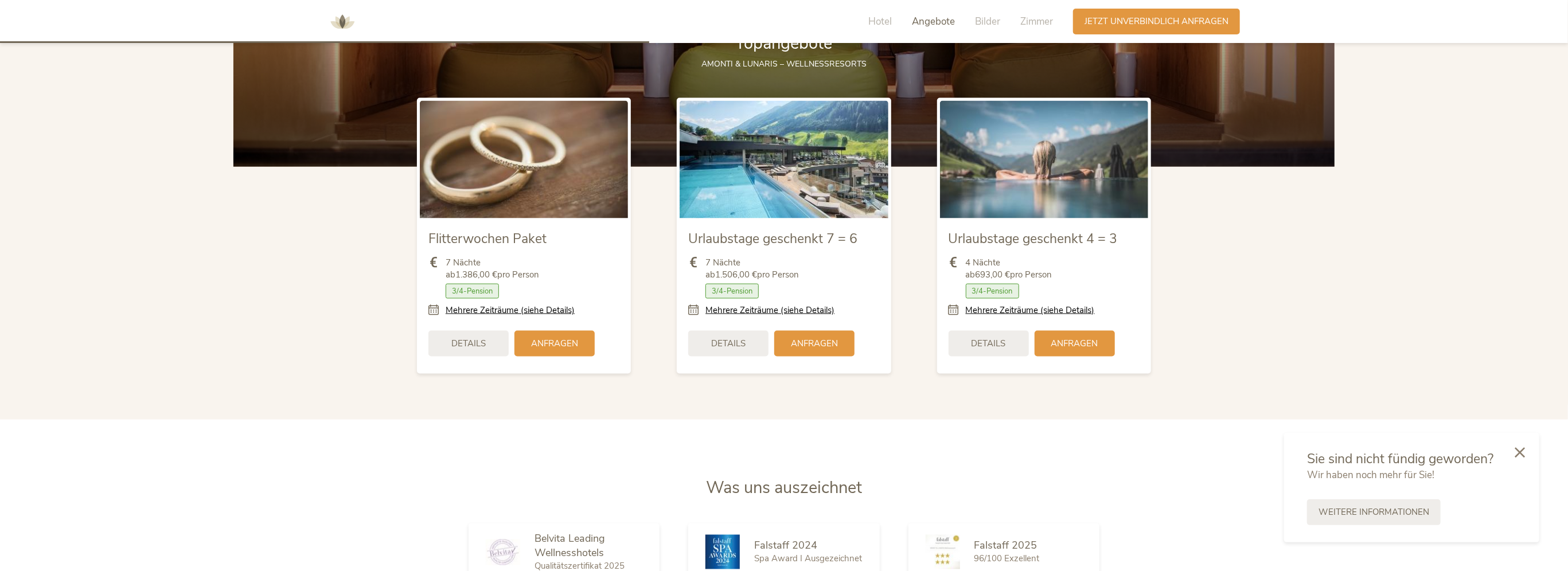
scroll to position [1526, 0]
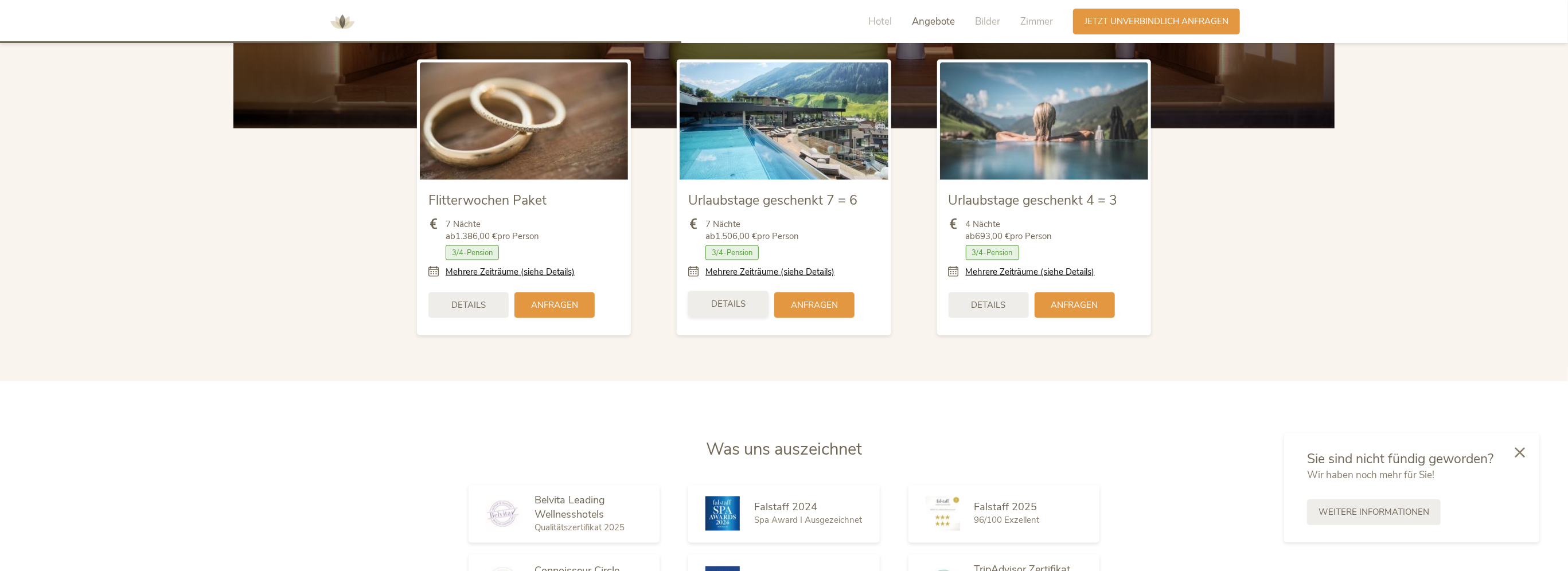
click at [722, 302] on span "Details" at bounding box center [729, 304] width 35 height 12
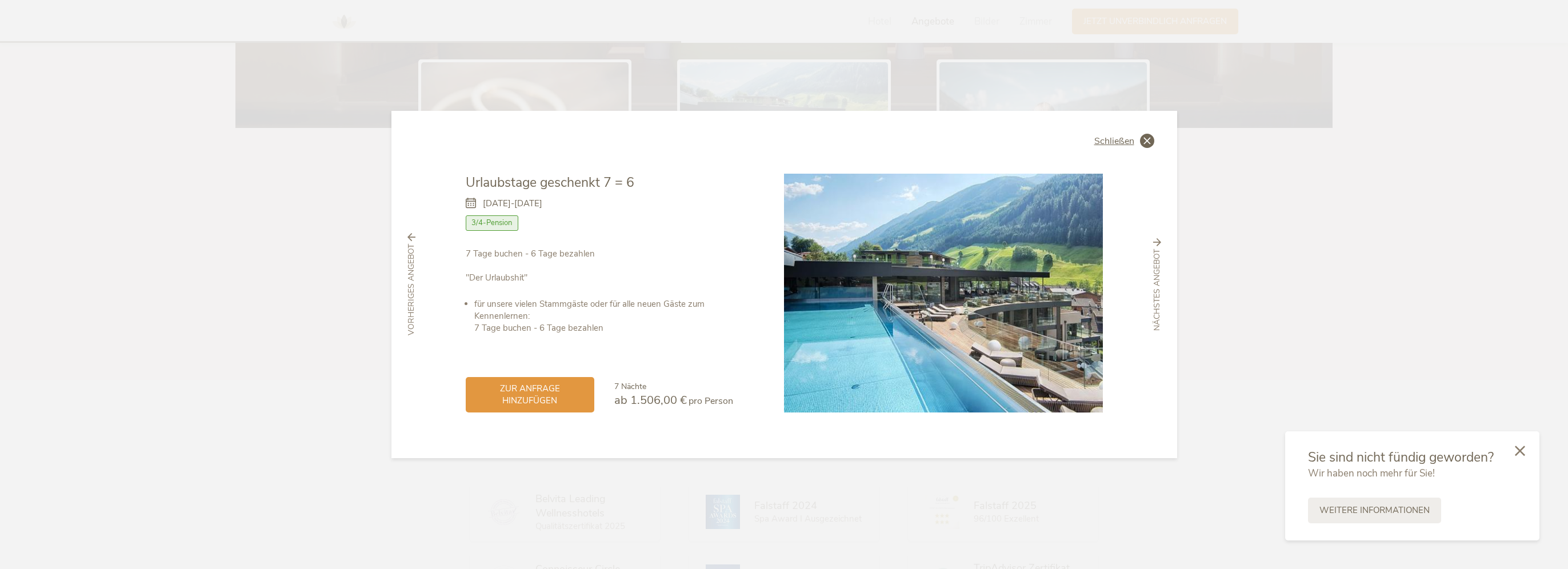
click at [1144, 141] on icon at bounding box center [1147, 141] width 14 height 14
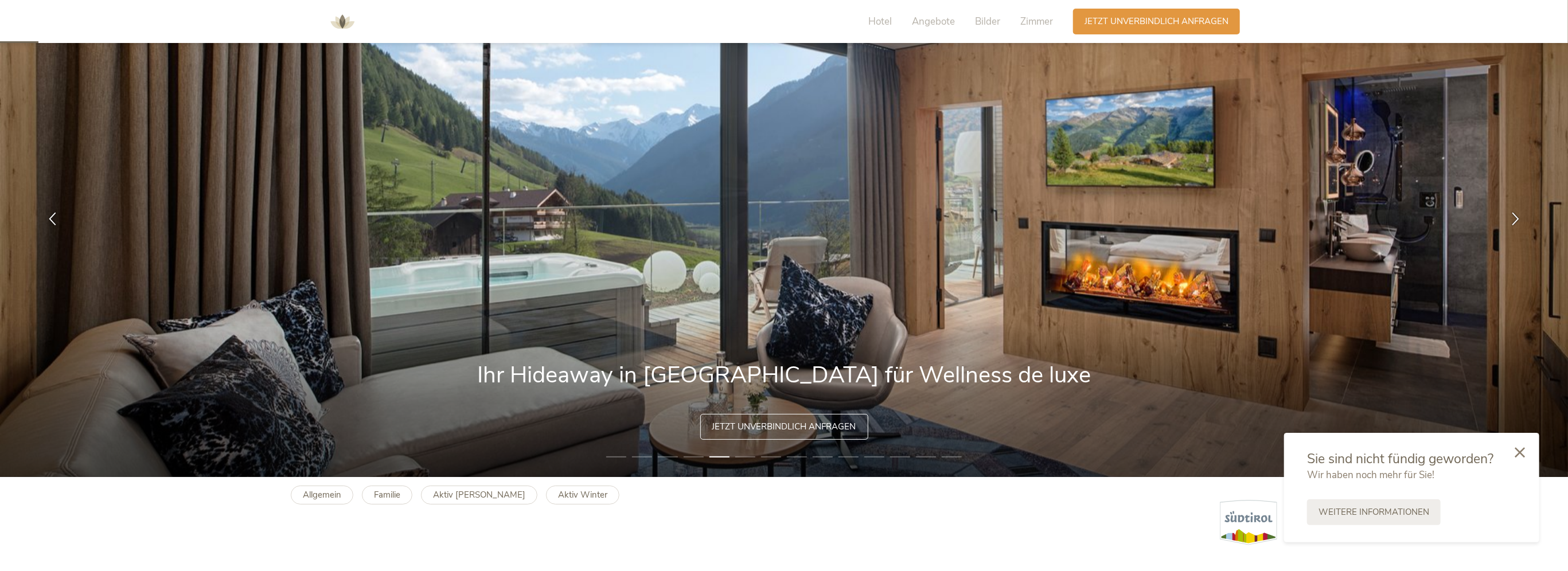
scroll to position [0, 0]
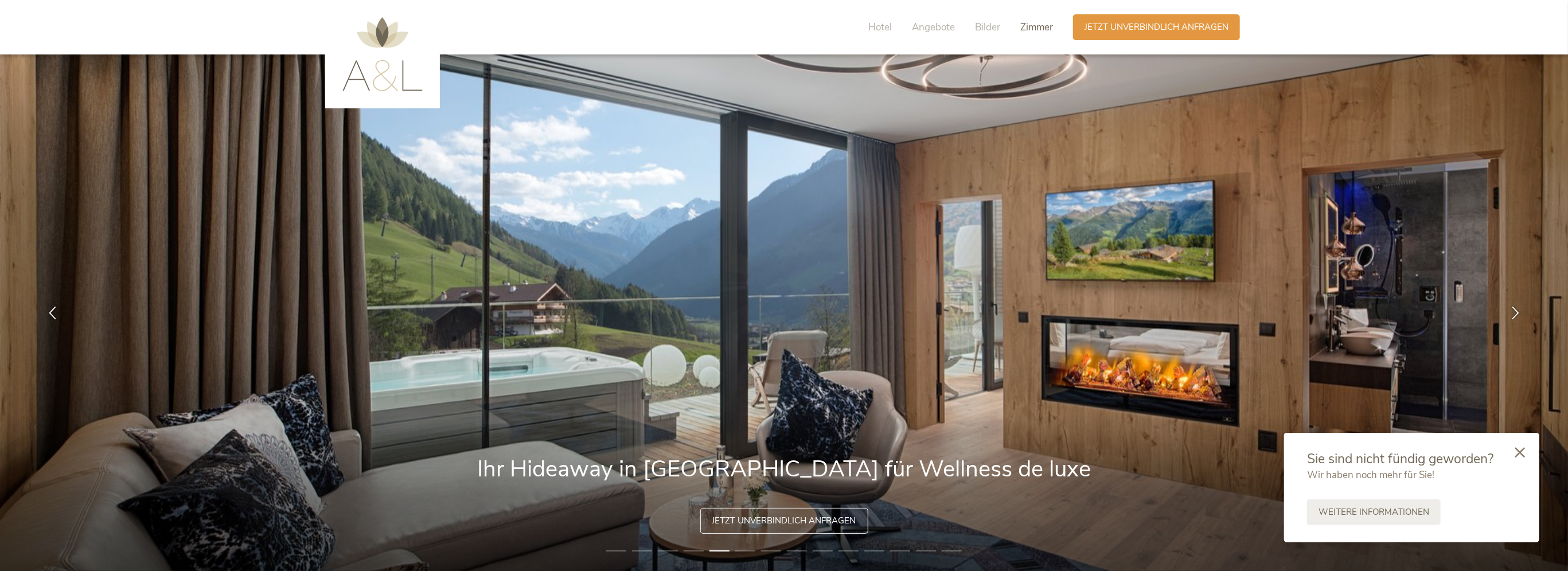
click at [1037, 26] on span "Zimmer" at bounding box center [1036, 26] width 33 height 13
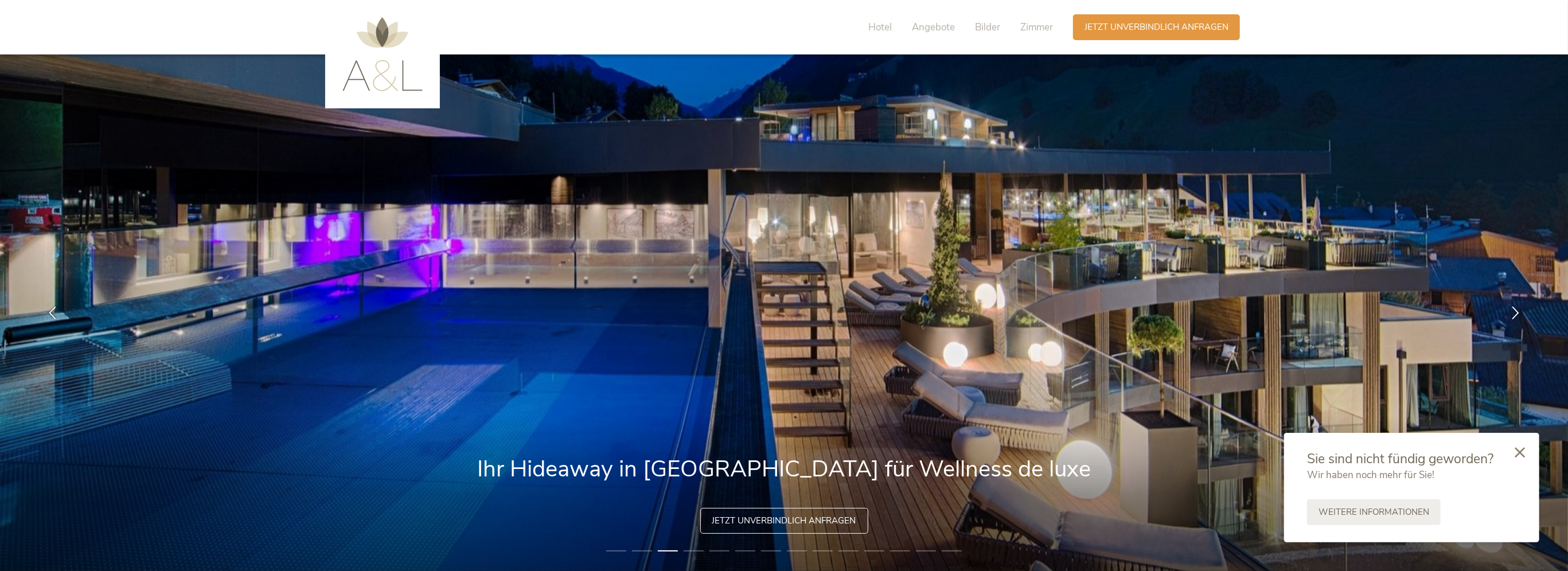
click at [376, 81] on img at bounding box center [382, 54] width 80 height 74
